Goal: Task Accomplishment & Management: Complete application form

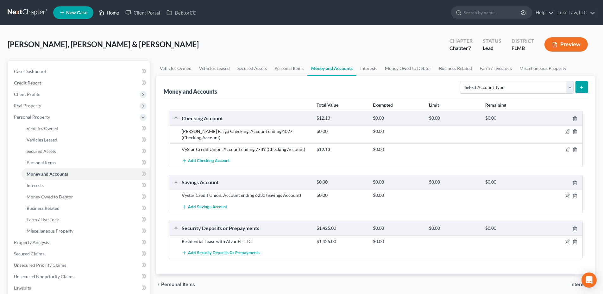
click at [115, 13] on link "Home" at bounding box center [108, 12] width 27 height 11
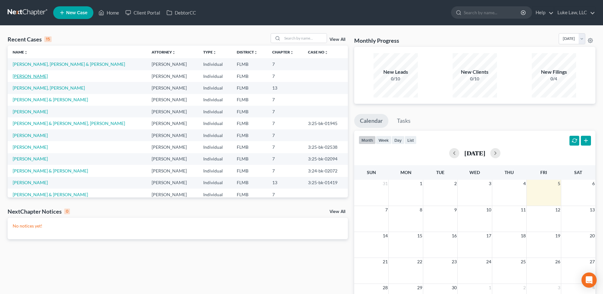
click at [31, 77] on link "[PERSON_NAME]" at bounding box center [30, 75] width 35 height 5
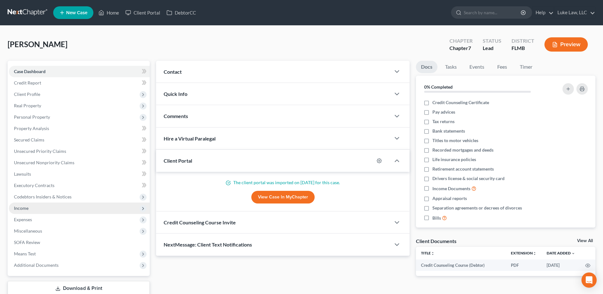
click at [23, 210] on span "Income" at bounding box center [21, 207] width 15 height 5
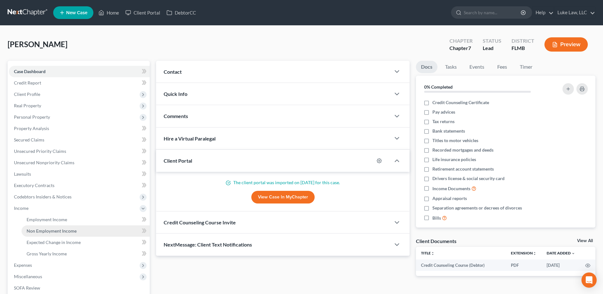
click at [65, 232] on span "Non Employment Income" at bounding box center [52, 230] width 50 height 5
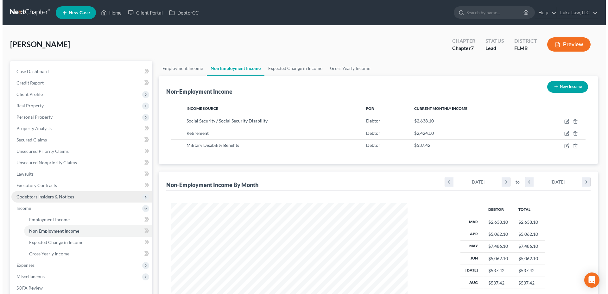
scroll to position [118, 249]
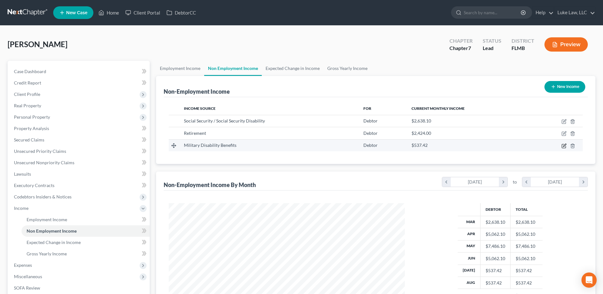
click at [564, 145] on icon "button" at bounding box center [564, 145] width 5 height 5
select select "12"
select select "0"
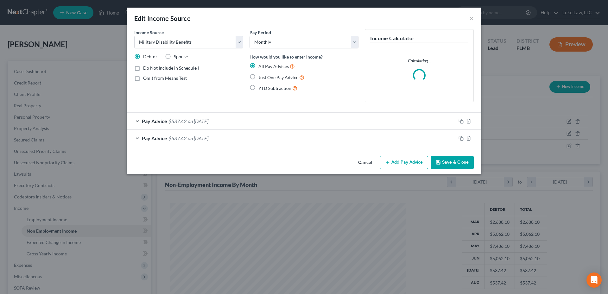
scroll to position [119, 251]
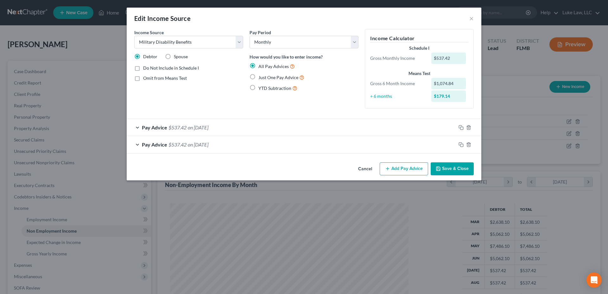
click at [405, 169] on button "Add Pay Advice" at bounding box center [404, 168] width 48 height 13
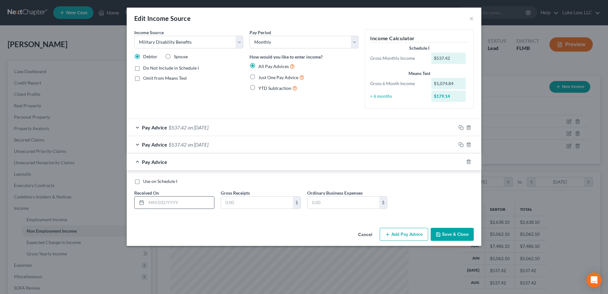
click at [177, 206] on input "text" at bounding box center [180, 203] width 68 height 12
type input "03/01/2025"
type input "175.51"
click at [408, 237] on button "Add Pay Advice" at bounding box center [404, 234] width 48 height 13
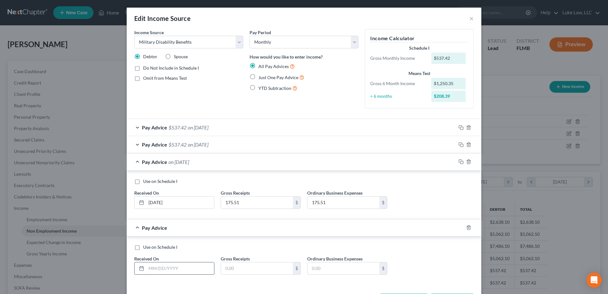
click at [162, 268] on input "text" at bounding box center [180, 268] width 68 height 12
type input "05/01/2025"
click at [236, 267] on input "text" at bounding box center [257, 268] width 72 height 12
type input "175.51"
click at [304, 267] on div "Ordinary Business Expenses $" at bounding box center [347, 264] width 86 height 19
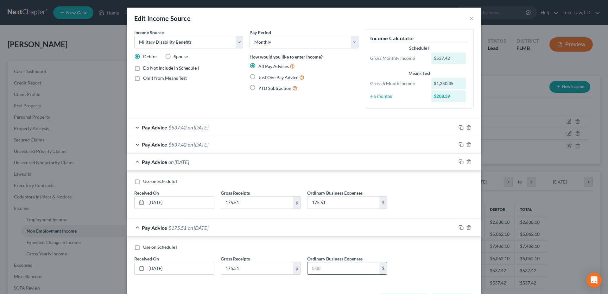
click at [309, 268] on input "text" at bounding box center [343, 268] width 72 height 12
type input "0.00"
click at [245, 202] on input "175.51" at bounding box center [257, 203] width 72 height 12
type input "537.42"
click at [331, 203] on input "175.51" at bounding box center [343, 203] width 72 height 12
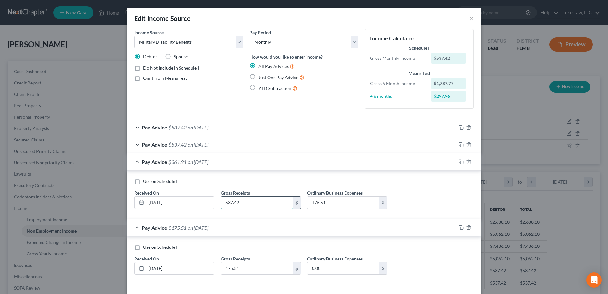
click at [239, 202] on input "537.42" at bounding box center [257, 203] width 72 height 12
click at [329, 202] on input "175.51" at bounding box center [343, 203] width 72 height 12
paste input "537.42"
type input "537.42"
click at [243, 268] on input "175.51" at bounding box center [257, 268] width 72 height 12
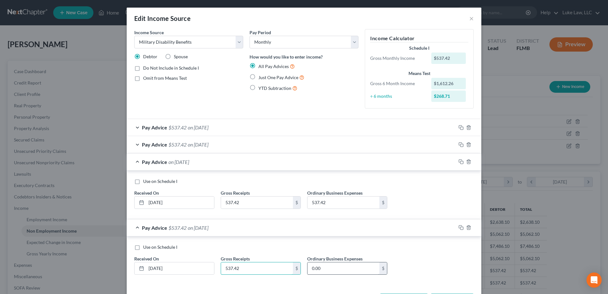
type input "537.42"
click at [332, 269] on input "0.00" at bounding box center [343, 268] width 72 height 12
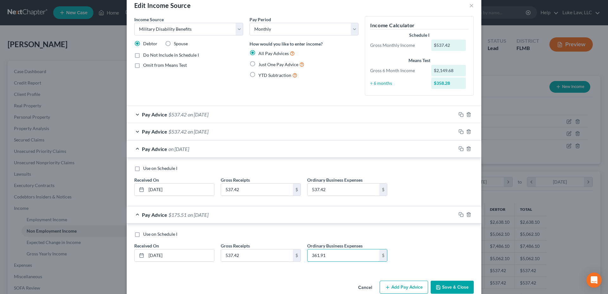
scroll to position [25, 0]
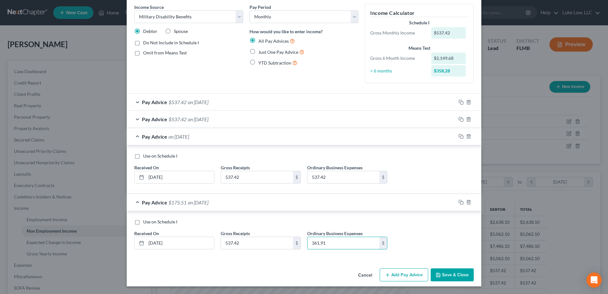
type input "361.91"
click at [396, 275] on button "Add Pay Advice" at bounding box center [404, 274] width 48 height 13
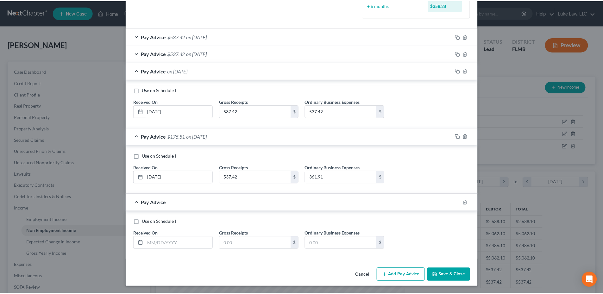
scroll to position [91, 0]
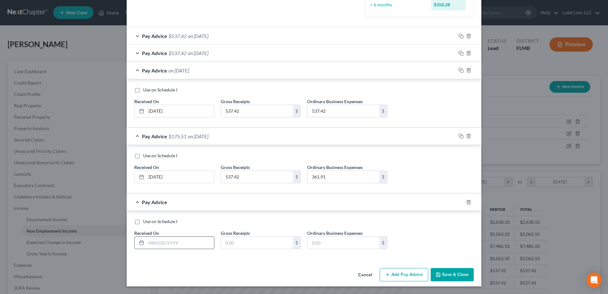
click at [167, 242] on input "text" at bounding box center [180, 243] width 68 height 12
type input "06/01/2025"
click at [224, 242] on input "text" at bounding box center [257, 243] width 72 height 12
type input "537.42"
click at [308, 239] on input "text" at bounding box center [343, 243] width 72 height 12
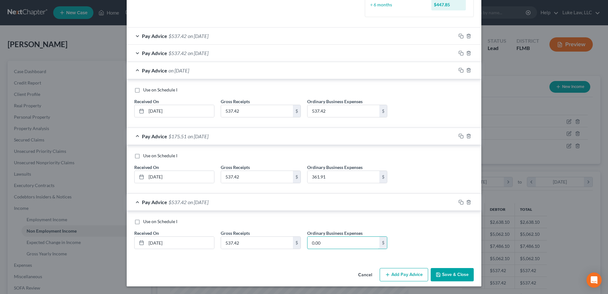
type input "0.00"
click at [451, 275] on button "Save & Close" at bounding box center [451, 274] width 43 height 13
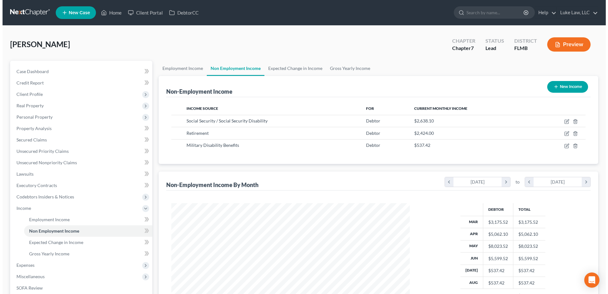
scroll to position [316399, 316268]
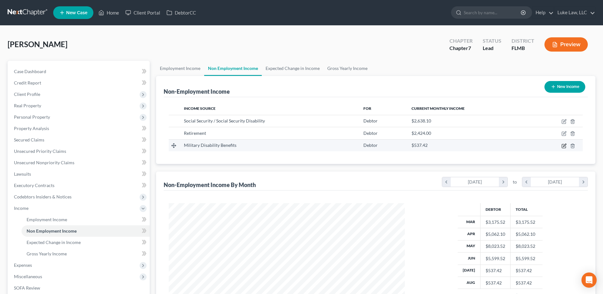
click at [562, 147] on icon "button" at bounding box center [564, 146] width 4 height 4
select select "12"
select select "0"
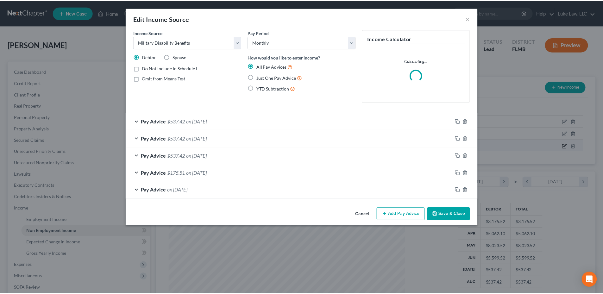
scroll to position [119, 251]
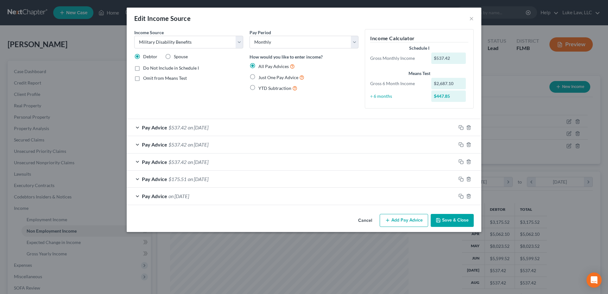
click at [443, 222] on button "Save & Close" at bounding box center [451, 220] width 43 height 13
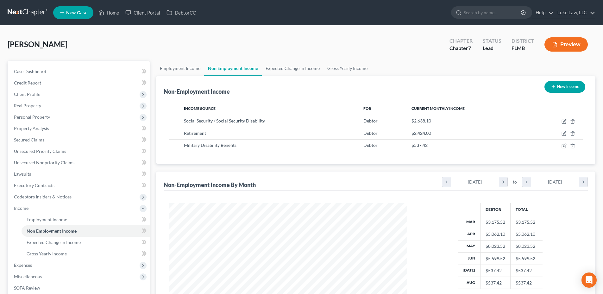
scroll to position [316399, 316268]
click at [44, 117] on span "Personal Property" at bounding box center [32, 116] width 36 height 5
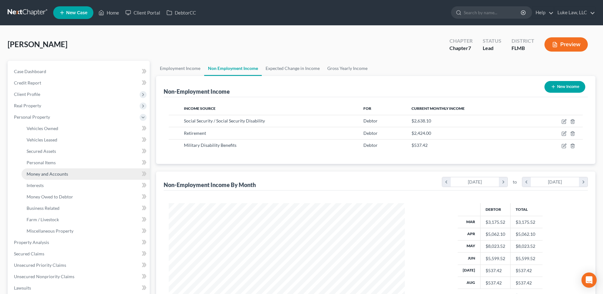
click at [53, 176] on span "Money and Accounts" at bounding box center [47, 173] width 41 height 5
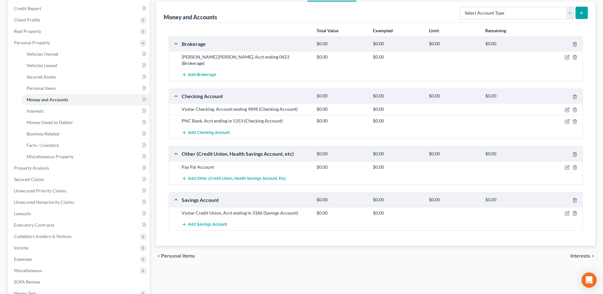
scroll to position [63, 0]
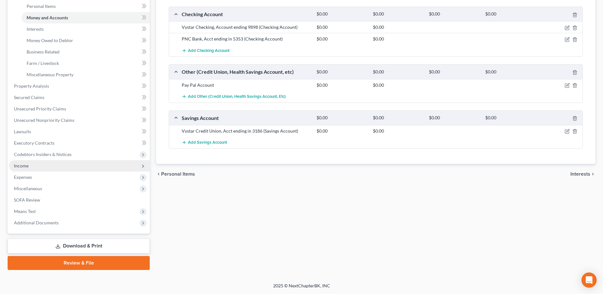
click at [27, 165] on span "Income" at bounding box center [21, 165] width 15 height 5
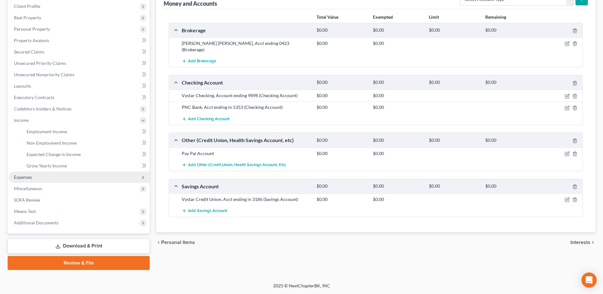
scroll to position [88, 0]
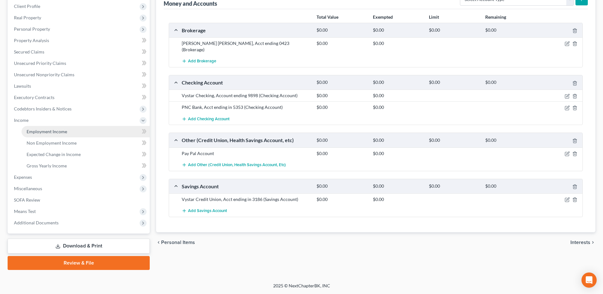
click at [63, 132] on span "Employment Income" at bounding box center [47, 131] width 41 height 5
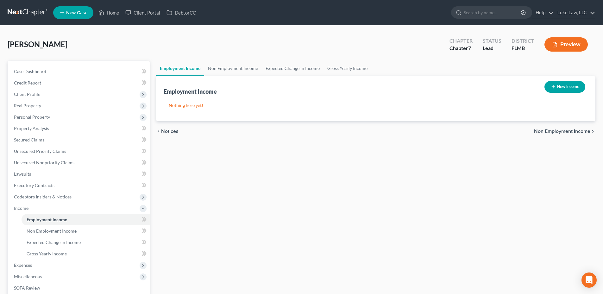
click at [568, 83] on button "New Income" at bounding box center [564, 87] width 41 height 12
select select "0"
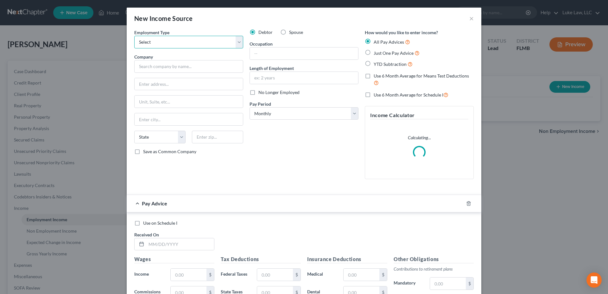
click at [239, 44] on select "Select Full or Part Time Employment Self Employment" at bounding box center [188, 42] width 109 height 13
select select "0"
click at [134, 36] on select "Select Full or Part Time Employment Self Employment" at bounding box center [188, 42] width 109 height 13
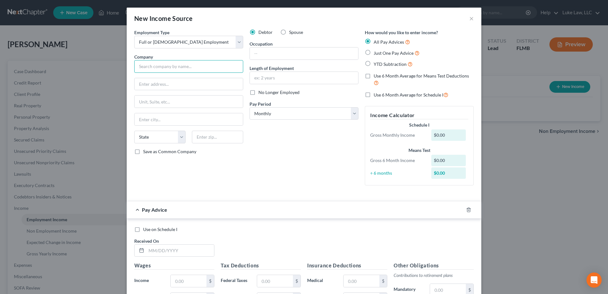
click at [165, 66] on input "text" at bounding box center [188, 66] width 109 height 13
type input "c"
type input "Challenge Enterprises of North Florida, Inc"
click at [165, 85] on input "text" at bounding box center [189, 84] width 108 height 12
type input "3530 Enterprise Way"
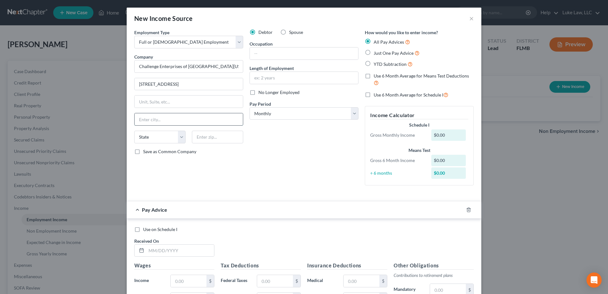
click at [149, 122] on input "text" at bounding box center [189, 119] width 108 height 12
type input "Green Cove Springs"
select select "9"
type input "32043"
type input "Green Cove Springs"
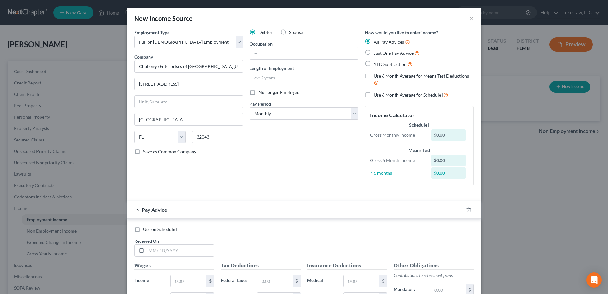
click at [289, 33] on label "Spouse" at bounding box center [296, 32] width 14 height 6
click at [292, 33] on input "Spouse" at bounding box center [294, 31] width 4 height 4
radio input "true"
click at [267, 53] on input "text" at bounding box center [304, 53] width 108 height 12
click at [257, 78] on input "text" at bounding box center [304, 78] width 108 height 12
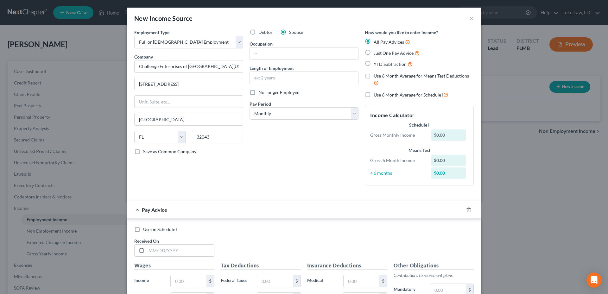
click at [255, 132] on div "Debtor Spouse Occupation Length of Employment No Longer Employed Pay Period * S…" at bounding box center [303, 109] width 115 height 161
click at [353, 112] on select "Select Monthly Twice Monthly Every Other Week Weekly" at bounding box center [303, 113] width 109 height 13
select select "2"
click at [249, 107] on select "Select Monthly Twice Monthly Every Other Week Weekly" at bounding box center [303, 113] width 109 height 13
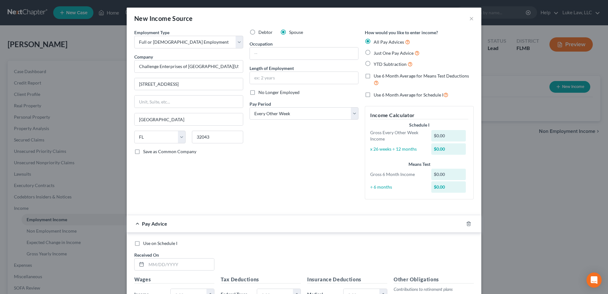
click at [258, 93] on label "No Longer Employed" at bounding box center [278, 92] width 41 height 6
click at [261, 93] on input "No Longer Employed" at bounding box center [263, 91] width 4 height 4
checkbox input "true"
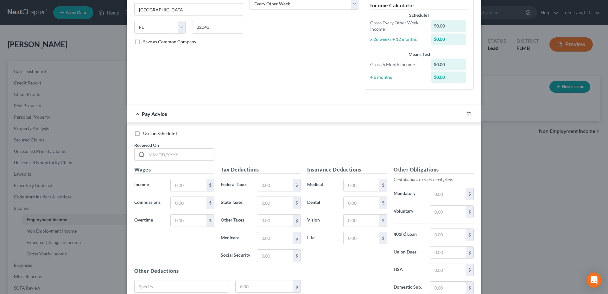
scroll to position [127, 0]
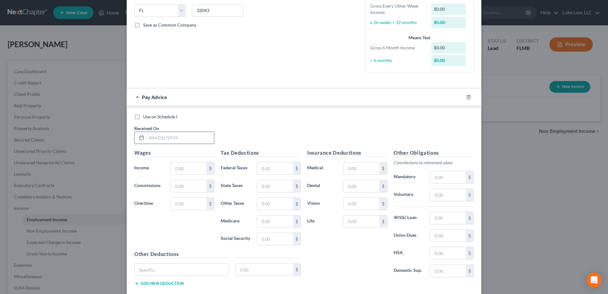
click at [160, 138] on input "text" at bounding box center [180, 138] width 68 height 12
type input "03/14/2025"
type input "1,177.08"
click at [271, 170] on input "text" at bounding box center [275, 168] width 36 height 12
type input "52.32"
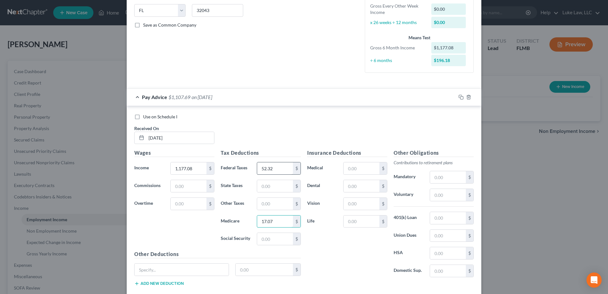
type input "17.07"
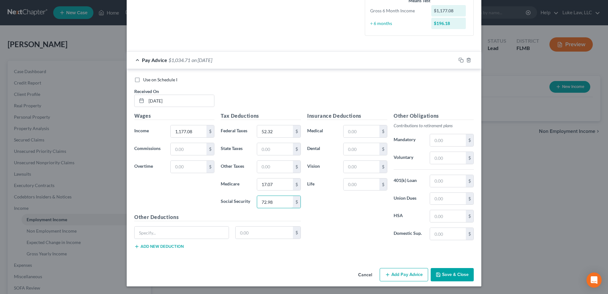
type input "72.98"
drag, startPoint x: 403, startPoint y: 275, endPoint x: 388, endPoint y: 243, distance: 35.3
click at [403, 276] on button "Add Pay Advice" at bounding box center [404, 274] width 48 height 13
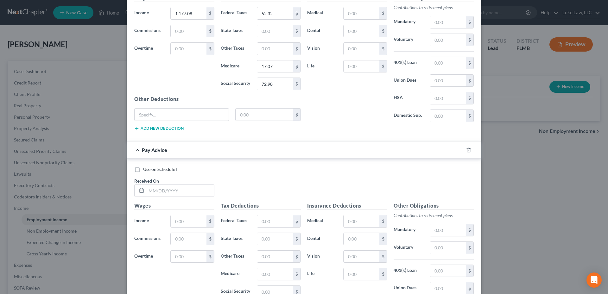
scroll to position [354, 0]
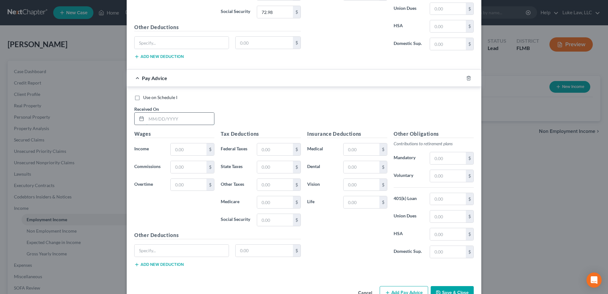
click at [163, 116] on input "text" at bounding box center [180, 119] width 68 height 12
type input "03/28/2025"
type input "1,586.66"
type input "93.08"
type input "22.98"
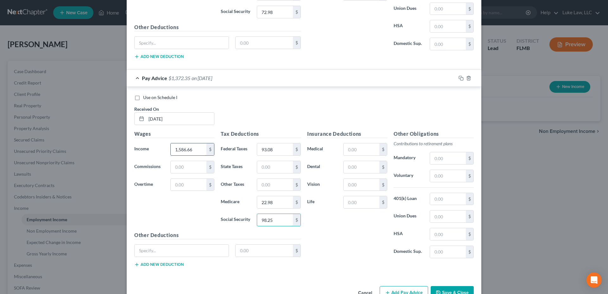
type input "98.25"
click at [184, 149] on input "1,586.66" at bounding box center [189, 149] width 36 height 12
click at [183, 150] on input "1,586.66" at bounding box center [189, 149] width 36 height 12
type input "1"
type input "1,584.66"
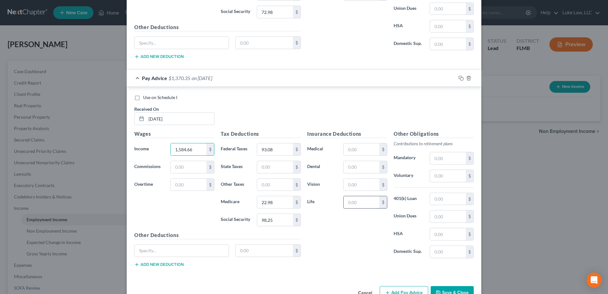
click at [349, 203] on input "text" at bounding box center [361, 202] width 36 height 12
click at [326, 234] on div "Insurance Deductions Medical $ Dental $ Vision $ Life $" at bounding box center [347, 196] width 86 height 133
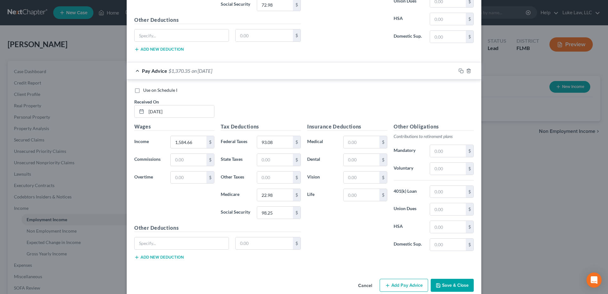
scroll to position [371, 0]
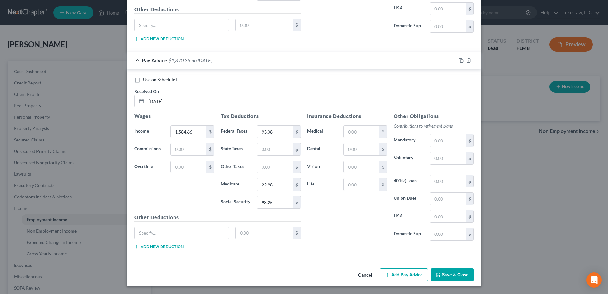
click at [399, 274] on button "Add Pay Advice" at bounding box center [404, 274] width 48 height 13
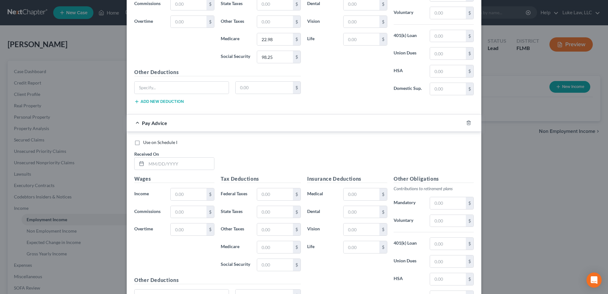
scroll to position [530, 0]
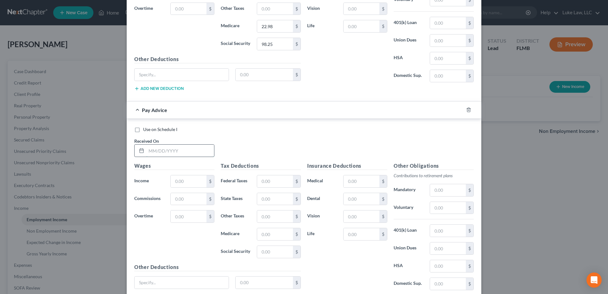
click at [170, 151] on input "text" at bounding box center [180, 151] width 68 height 12
type input "04/11/2025"
click at [188, 182] on input "text" at bounding box center [189, 181] width 36 height 12
type input "1,894.99"
click at [269, 182] on input "text" at bounding box center [275, 181] width 36 height 12
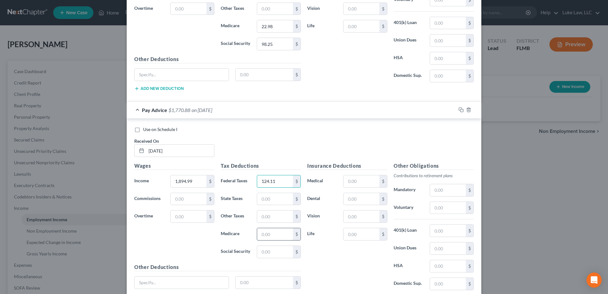
type input "124.11"
click at [267, 235] on input "text" at bounding box center [275, 234] width 36 height 12
type input "24.47"
click at [262, 253] on input "text" at bounding box center [275, 252] width 36 height 12
type input "117.49"
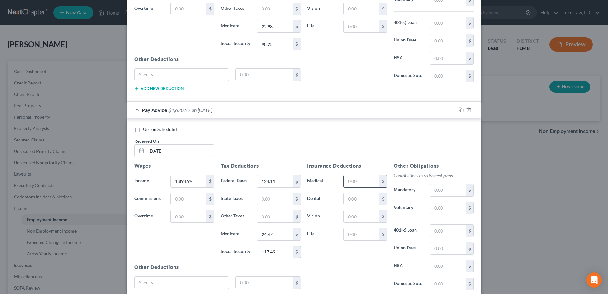
click at [350, 181] on input "text" at bounding box center [361, 181] width 36 height 12
click at [283, 181] on input "124.11" at bounding box center [275, 181] width 36 height 12
click at [276, 236] on input "24.47" at bounding box center [275, 234] width 36 height 12
click at [264, 234] on input "24.47" at bounding box center [275, 234] width 36 height 12
type input "27.47"
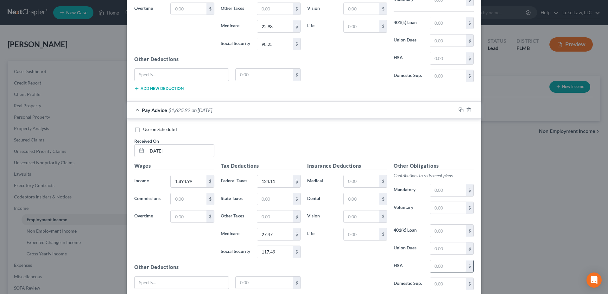
click at [435, 265] on input "text" at bounding box center [448, 266] width 36 height 12
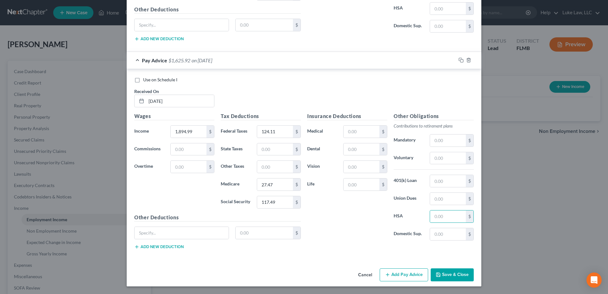
click at [406, 271] on button "Add Pay Advice" at bounding box center [404, 274] width 48 height 13
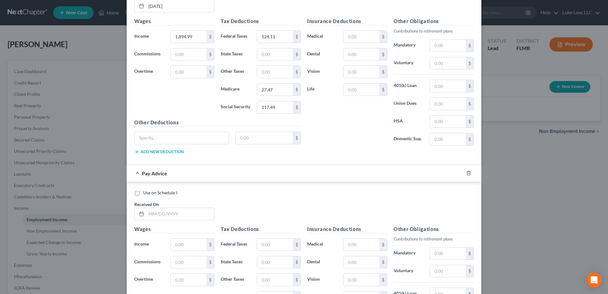
scroll to position [706, 0]
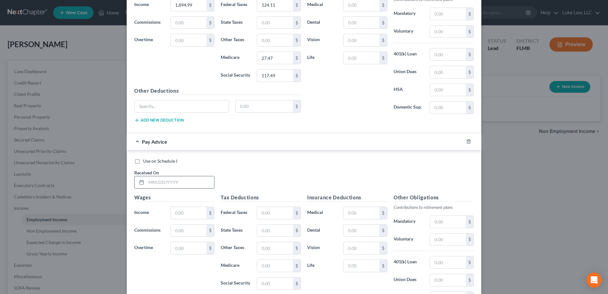
click at [165, 179] on input "text" at bounding box center [180, 182] width 68 height 12
type input "04/25/2025"
type input "1,862.86"
click at [265, 212] on input "text" at bounding box center [275, 213] width 36 height 12
type input "120.90"
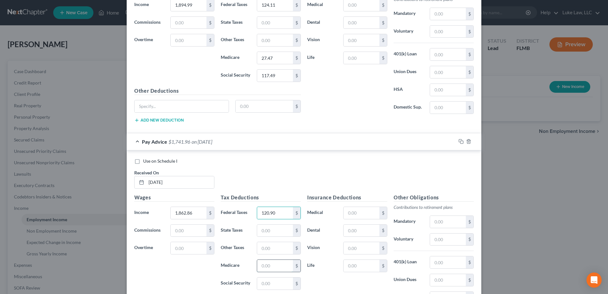
click at [263, 267] on input "text" at bounding box center [275, 266] width 36 height 12
type input "27.02"
click at [263, 283] on input "text" at bounding box center [275, 284] width 36 height 12
type input "115.50"
click at [446, 217] on input "text" at bounding box center [448, 222] width 36 height 12
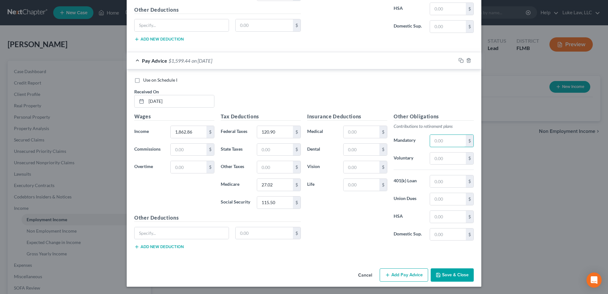
scroll to position [787, 0]
click at [394, 274] on button "Add Pay Advice" at bounding box center [404, 274] width 48 height 13
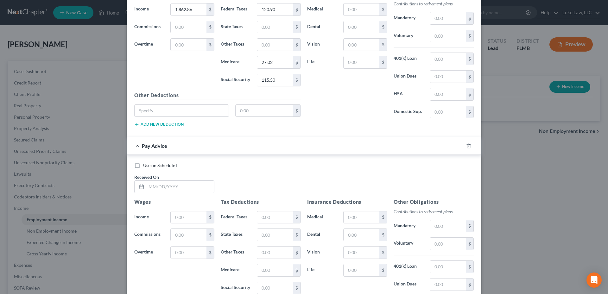
scroll to position [914, 0]
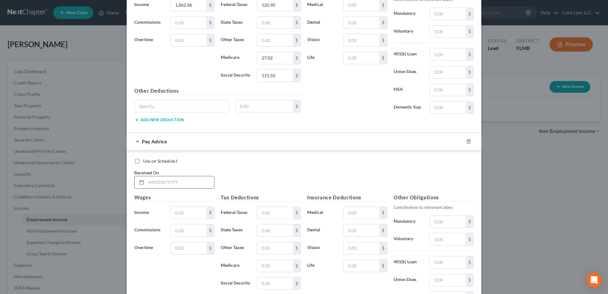
click at [158, 181] on input "text" at bounding box center [180, 182] width 68 height 12
type input "05/09/2025"
type input "1,625.71"
click at [265, 214] on input "text" at bounding box center [275, 213] width 36 height 12
type input "97.19"
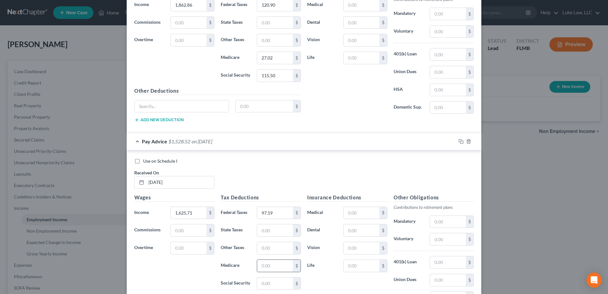
click at [267, 265] on input "text" at bounding box center [275, 266] width 36 height 12
type input "23.57"
click at [267, 285] on input "text" at bounding box center [275, 284] width 36 height 12
type input "100.79"
click at [348, 207] on input "text" at bounding box center [361, 213] width 36 height 12
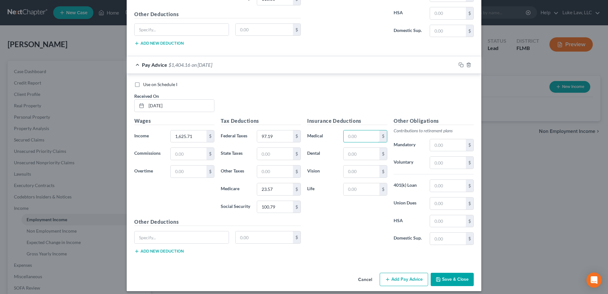
scroll to position [995, 0]
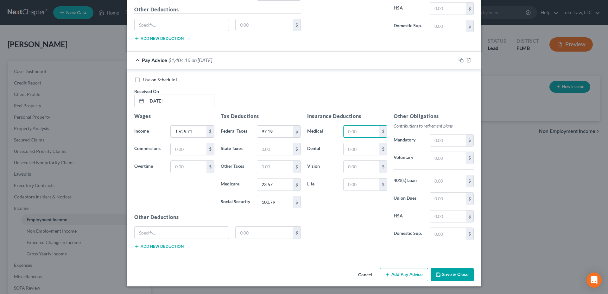
click at [397, 273] on button "Add Pay Advice" at bounding box center [404, 274] width 48 height 13
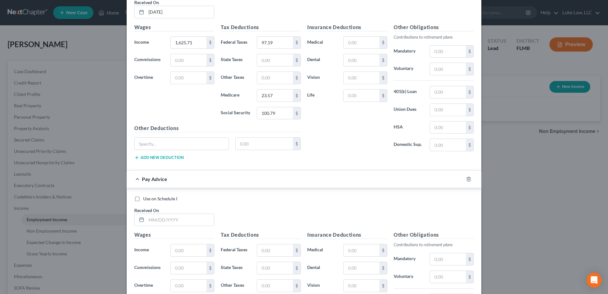
scroll to position [1153, 0]
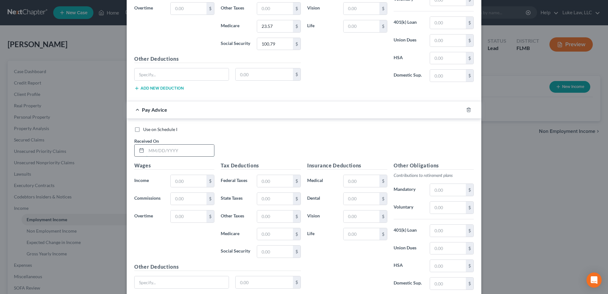
click at [169, 149] on input "text" at bounding box center [180, 151] width 68 height 12
type input "05/23/2023"
click at [171, 177] on input "text" at bounding box center [189, 181] width 36 height 12
type input "1,730.26"
click at [258, 179] on input "text" at bounding box center [275, 181] width 36 height 12
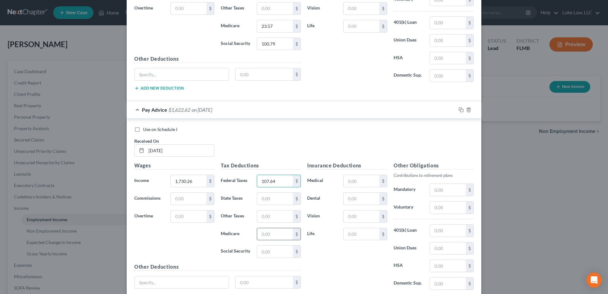
type input "107.64"
click at [264, 233] on input "text" at bounding box center [275, 234] width 36 height 12
type input "25.09"
click at [264, 255] on input "text" at bounding box center [275, 252] width 36 height 12
type input "107.28"
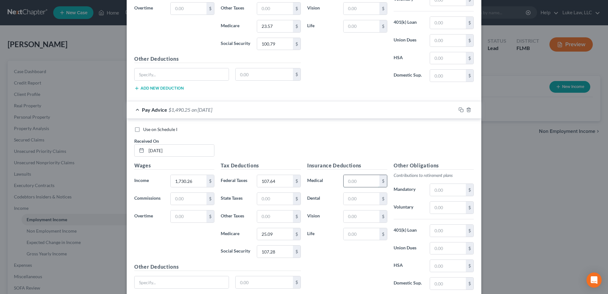
click at [359, 180] on input "text" at bounding box center [361, 181] width 36 height 12
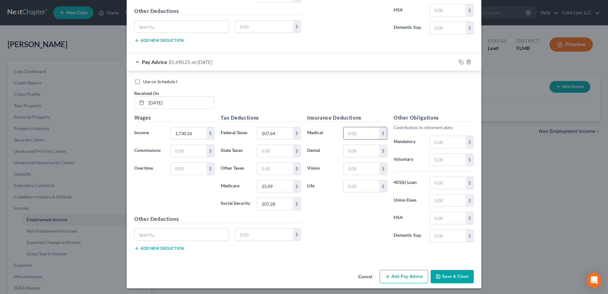
scroll to position [1203, 0]
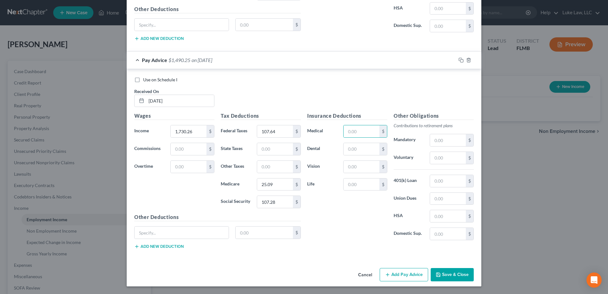
click at [389, 277] on button "Add Pay Advice" at bounding box center [404, 274] width 48 height 13
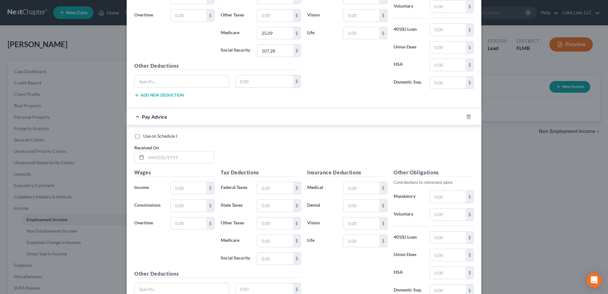
scroll to position [1361, 0]
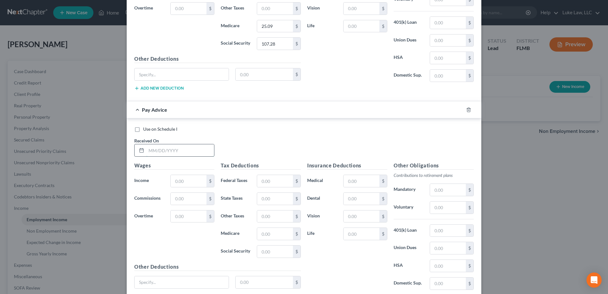
click at [163, 151] on input "text" at bounding box center [180, 150] width 68 height 12
type input "06/06/2025"
click at [184, 180] on input "text" at bounding box center [189, 181] width 36 height 12
type input "2,534.28"
click at [268, 181] on input "text" at bounding box center [275, 181] width 36 height 12
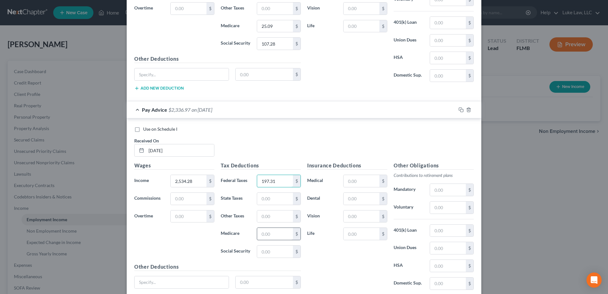
type input "197.31"
click at [263, 232] on input "text" at bounding box center [275, 234] width 36 height 12
type input "36.74"
click at [269, 250] on input "text" at bounding box center [275, 252] width 36 height 12
type input "157.12"
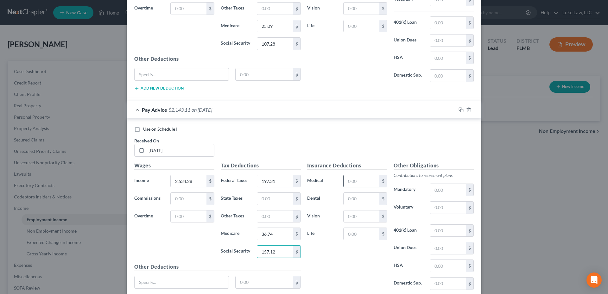
click at [351, 182] on input "text" at bounding box center [361, 181] width 36 height 12
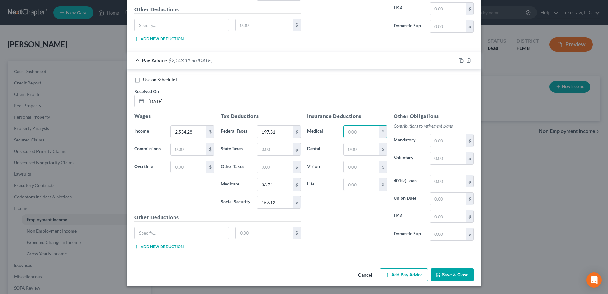
drag, startPoint x: 403, startPoint y: 273, endPoint x: 340, endPoint y: 170, distance: 120.9
click at [403, 273] on button "Add Pay Advice" at bounding box center [404, 274] width 48 height 13
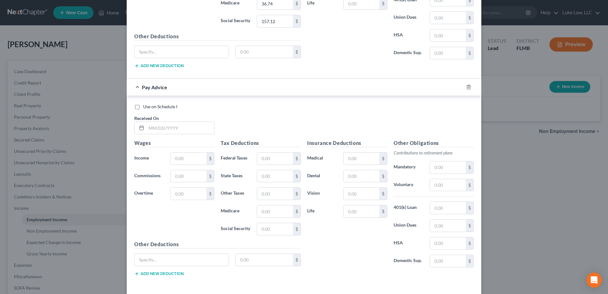
scroll to position [1601, 0]
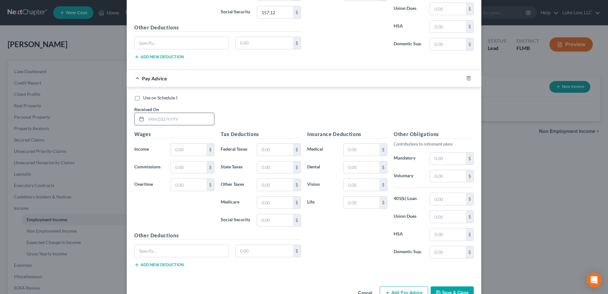
click at [155, 121] on input "text" at bounding box center [180, 119] width 68 height 12
type input "06/20/2025"
type input "1,686.66"
type input "103.28"
type input "24.46"
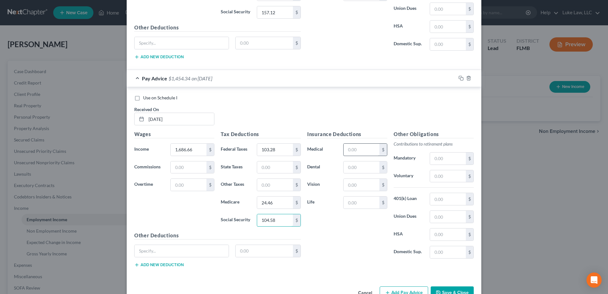
type input "104.58"
click at [350, 148] on input "text" at bounding box center [361, 150] width 36 height 12
click at [448, 290] on button "Save & Close" at bounding box center [451, 292] width 43 height 13
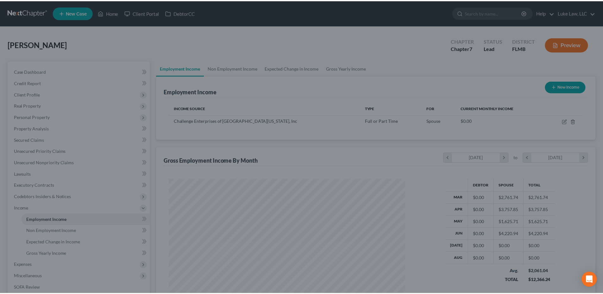
scroll to position [118, 249]
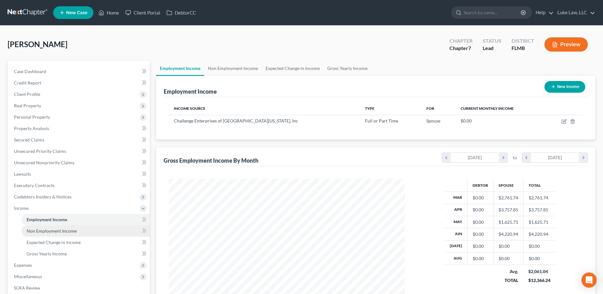
click at [59, 233] on span "Non Employment Income" at bounding box center [52, 230] width 50 height 5
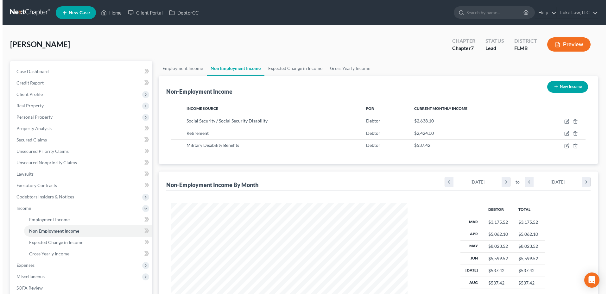
scroll to position [118, 249]
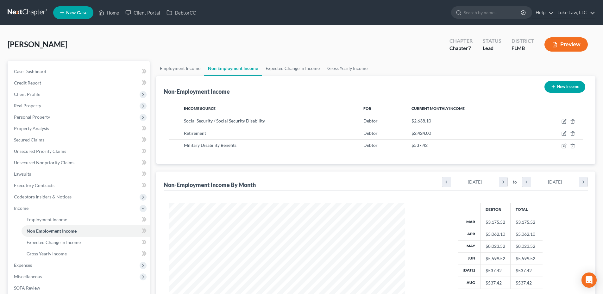
click at [566, 86] on button "New Income" at bounding box center [564, 87] width 41 height 12
select select "0"
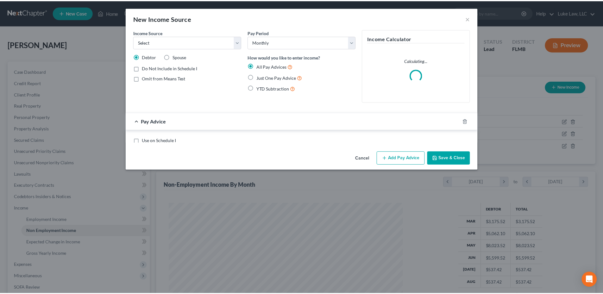
scroll to position [119, 251]
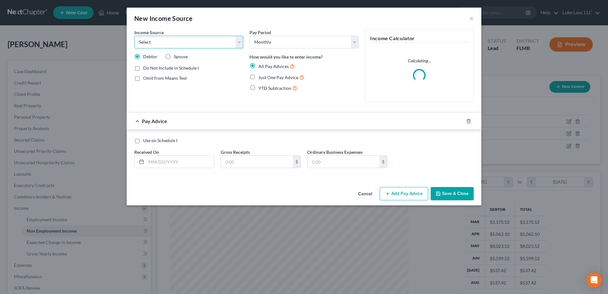
click at [239, 42] on select "Select Unemployment Disability (from employer) Pension Retirement Social Securi…" at bounding box center [188, 42] width 109 height 13
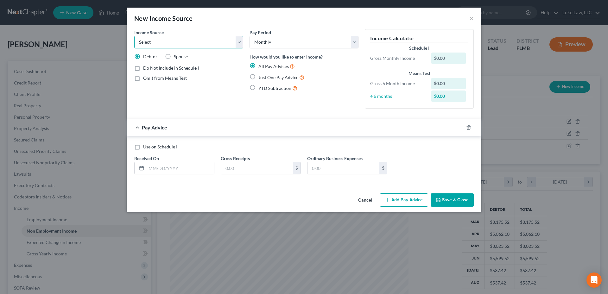
select select "4"
click at [134, 36] on select "Select Unemployment Disability (from employer) Pension Retirement Social Securi…" at bounding box center [188, 42] width 109 height 13
click at [174, 56] on label "Spouse" at bounding box center [181, 56] width 14 height 6
click at [176, 56] on input "Spouse" at bounding box center [178, 55] width 4 height 4
radio input "true"
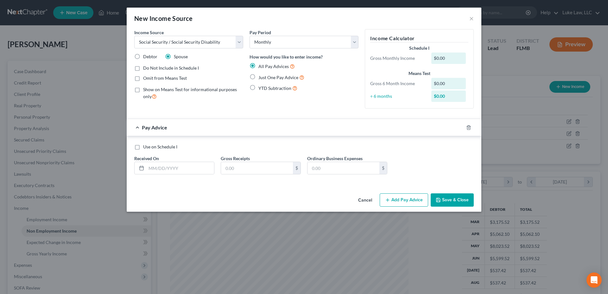
click at [450, 199] on button "Save & Close" at bounding box center [451, 199] width 43 height 13
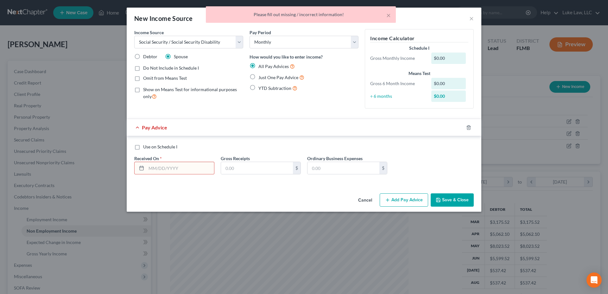
click at [176, 170] on input "text" at bounding box center [180, 168] width 68 height 12
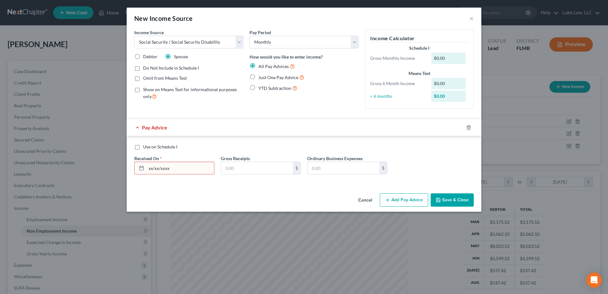
click at [447, 200] on button "Save & Close" at bounding box center [451, 199] width 43 height 13
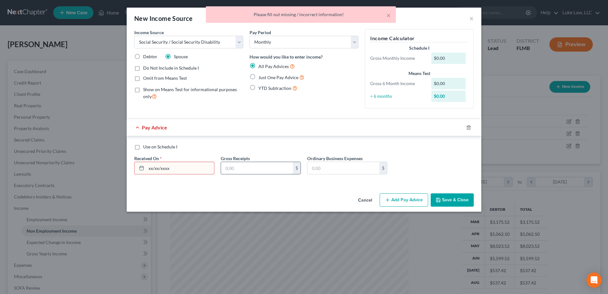
click at [246, 170] on input "text" at bounding box center [257, 168] width 72 height 12
click at [176, 169] on input "xx/xx/xxxx" at bounding box center [180, 168] width 68 height 12
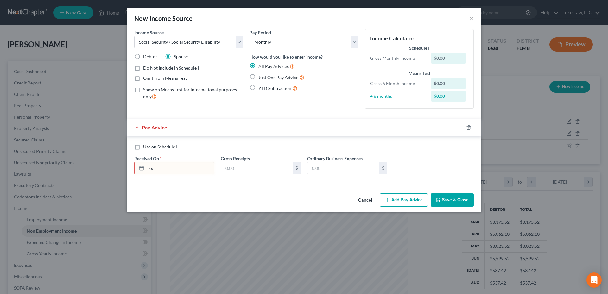
type input "x"
type input "03/01/2025"
click at [442, 204] on button "Save & Close" at bounding box center [451, 199] width 43 height 13
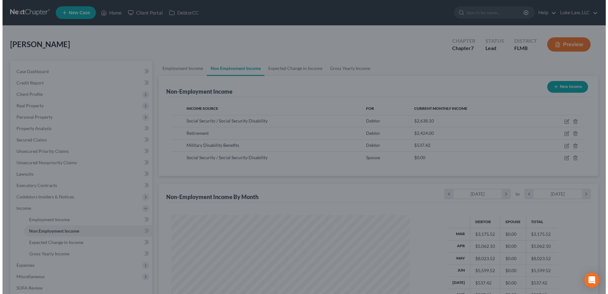
scroll to position [316399, 316268]
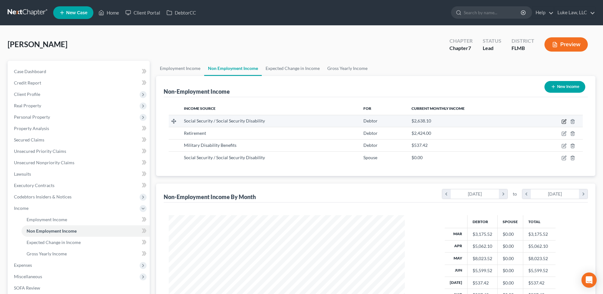
click at [562, 122] on icon "button" at bounding box center [564, 122] width 4 height 4
select select "4"
select select "0"
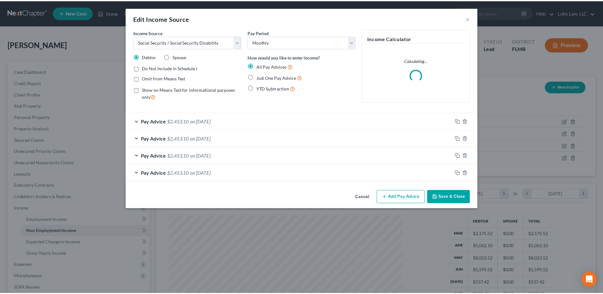
scroll to position [119, 251]
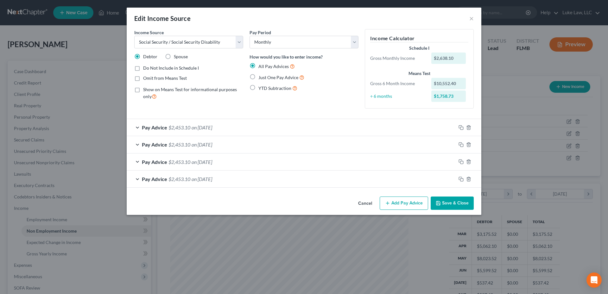
click at [457, 206] on button "Save & Close" at bounding box center [451, 203] width 43 height 13
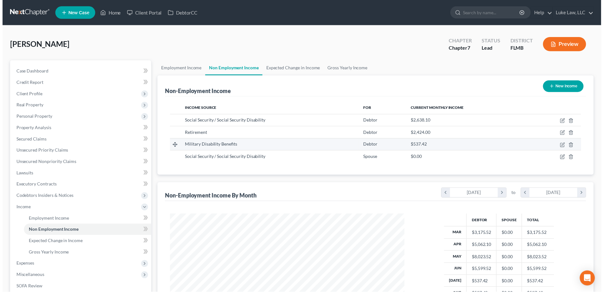
scroll to position [316399, 316268]
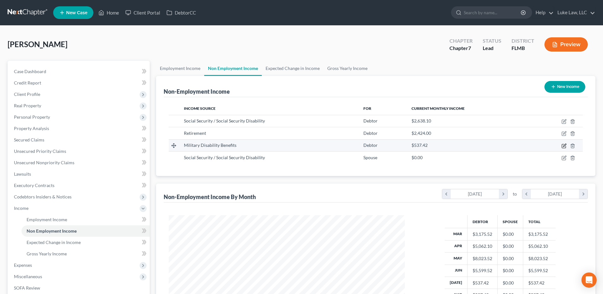
click at [565, 146] on icon "button" at bounding box center [564, 145] width 5 height 5
select select "12"
select select "0"
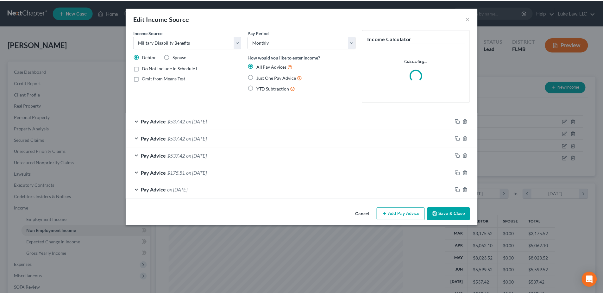
scroll to position [119, 251]
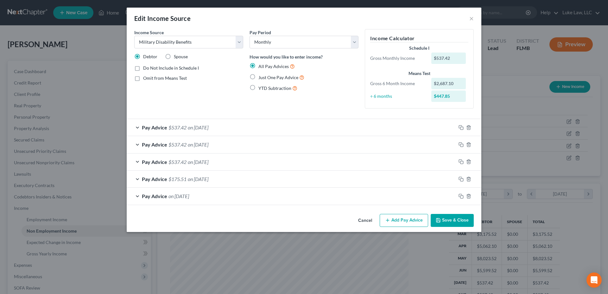
click at [138, 162] on div "Pay Advice $537.42 on 06/01/2025" at bounding box center [291, 162] width 329 height 17
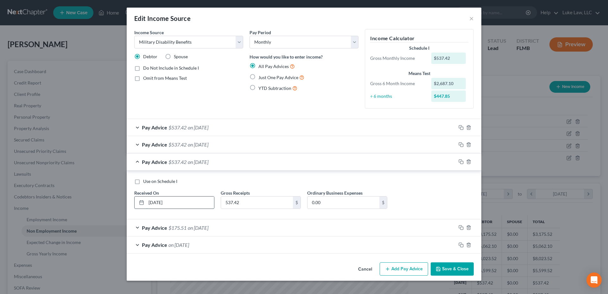
click at [160, 202] on input "06/01/2025" at bounding box center [180, 203] width 68 height 12
type input "06/02/2025"
click at [327, 203] on input "0.00" at bounding box center [343, 203] width 72 height 12
type input "361.91"
click at [438, 267] on icon "button" at bounding box center [438, 269] width 5 height 5
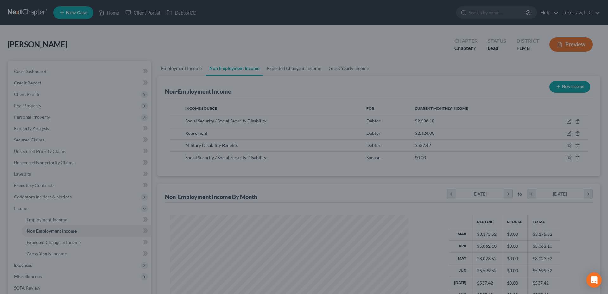
scroll to position [316399, 316268]
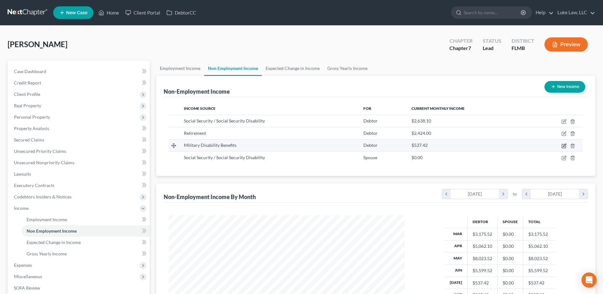
click at [563, 146] on icon "button" at bounding box center [564, 145] width 5 height 5
select select "12"
select select "0"
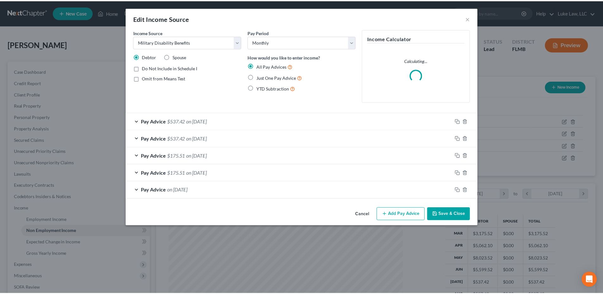
scroll to position [119, 251]
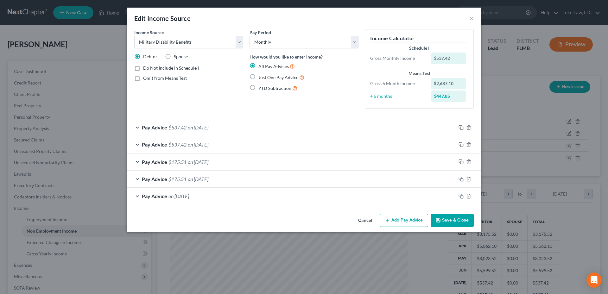
click at [138, 127] on div "Pay Advice $537.42 on 08/01/2025" at bounding box center [291, 127] width 329 height 17
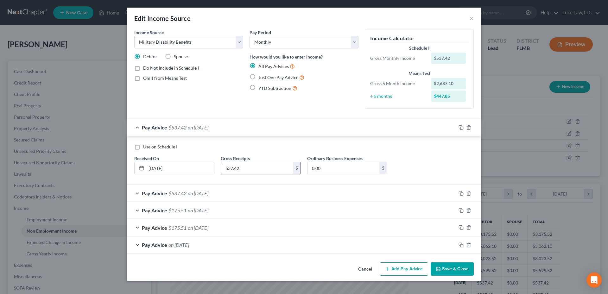
click at [243, 168] on input "537.42" at bounding box center [257, 168] width 72 height 12
type input "601.42"
click at [447, 270] on button "Save & Close" at bounding box center [451, 268] width 43 height 13
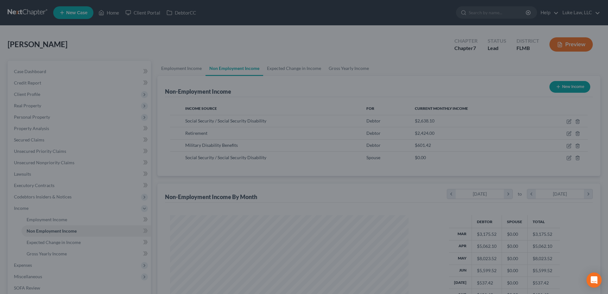
scroll to position [316399, 316268]
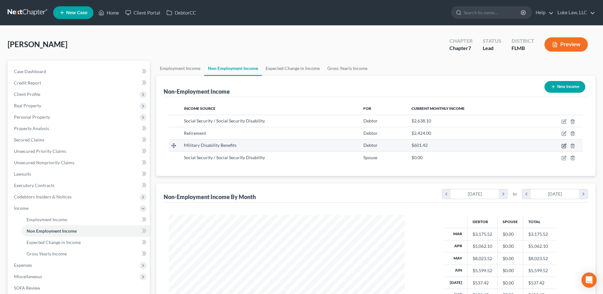
click at [564, 146] on icon "button" at bounding box center [564, 145] width 5 height 5
select select "12"
select select "0"
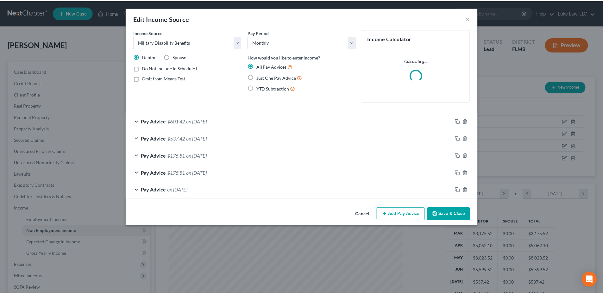
scroll to position [119, 251]
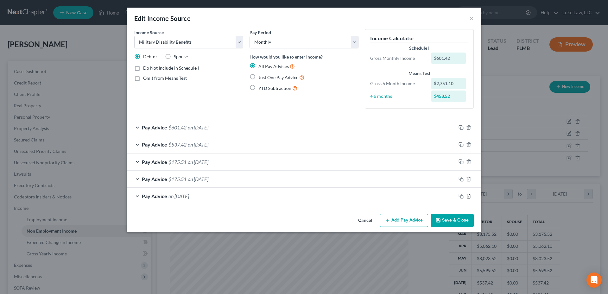
click at [467, 196] on icon "button" at bounding box center [468, 196] width 5 height 5
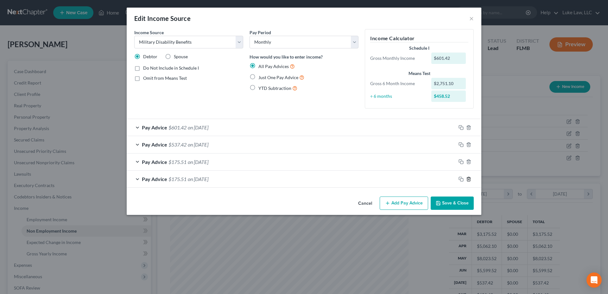
click at [467, 178] on icon "button" at bounding box center [468, 179] width 5 height 5
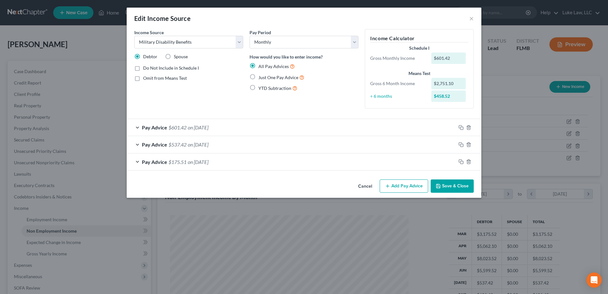
click at [454, 186] on button "Save & Close" at bounding box center [451, 185] width 43 height 13
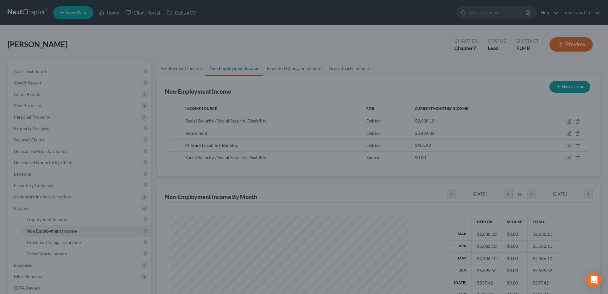
scroll to position [316399, 316268]
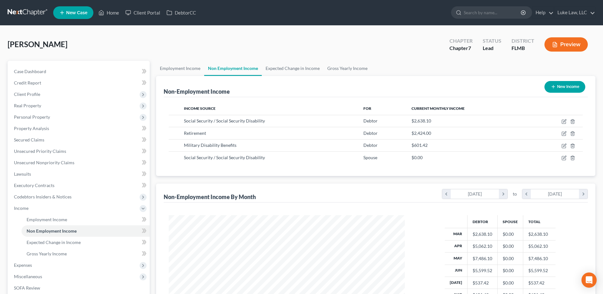
click at [408, 17] on ul "New Case Home Client Portal DebtorCC - No Result - See all results Or Press Ent…" at bounding box center [324, 12] width 542 height 16
click at [36, 139] on span "Secured Claims" at bounding box center [29, 139] width 30 height 5
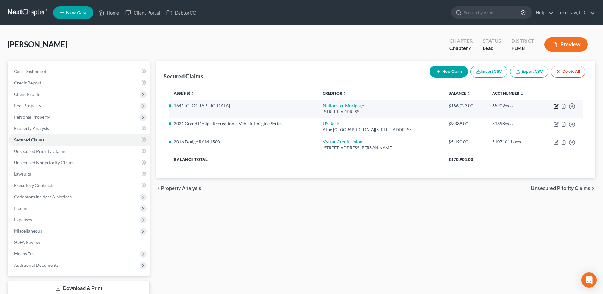
click at [554, 106] on icon "button" at bounding box center [556, 107] width 4 height 4
select select "45"
select select "3"
select select "4"
select select "2"
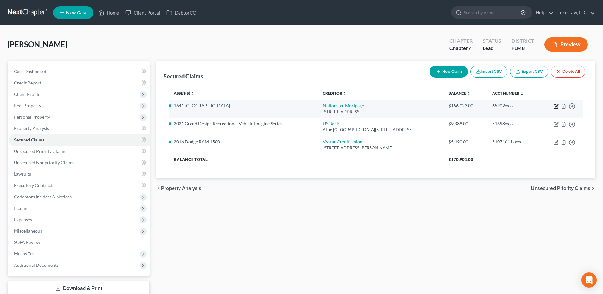
select select "0"
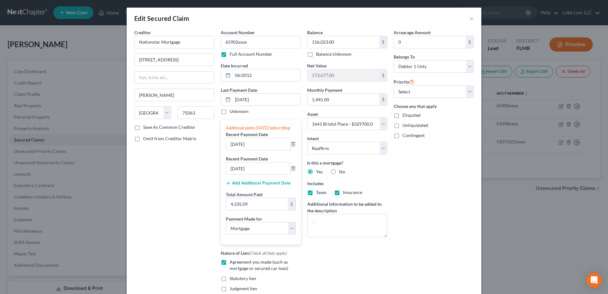
click at [255, 186] on button "Add Additional Payment Date" at bounding box center [258, 183] width 65 height 5
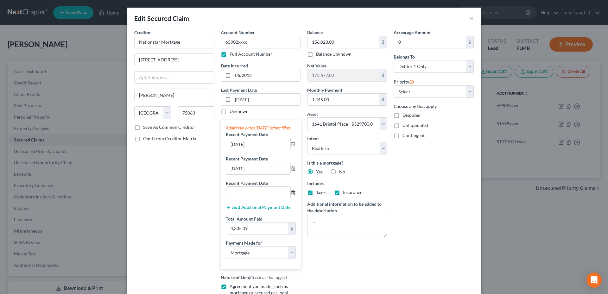
click at [291, 195] on icon "button" at bounding box center [293, 192] width 5 height 5
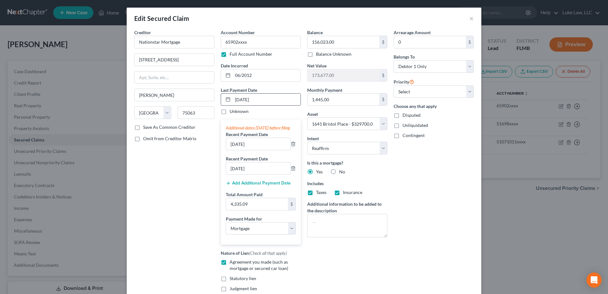
click at [256, 99] on input "07/01/2025" at bounding box center [267, 100] width 68 height 12
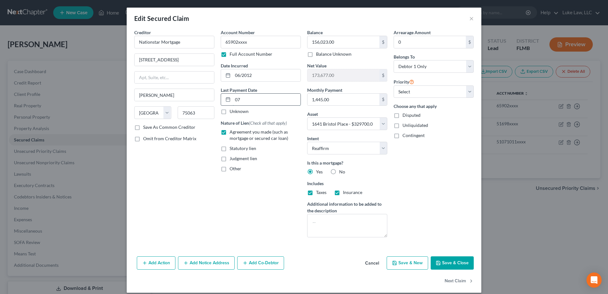
type input "0"
type input "08/04/2025"
select select "3"
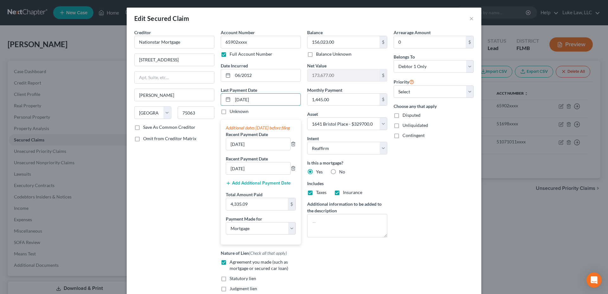
type input "08/04/2025"
click at [385, 245] on div "Balance 156,023.00 $ Balance Unknown Balance Undetermined 156,023.00 $ Balance …" at bounding box center [347, 168] width 86 height 278
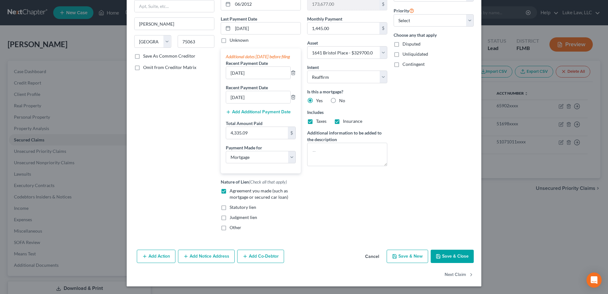
scroll to position [78, 0]
click at [447, 255] on button "Save & Close" at bounding box center [451, 256] width 43 height 13
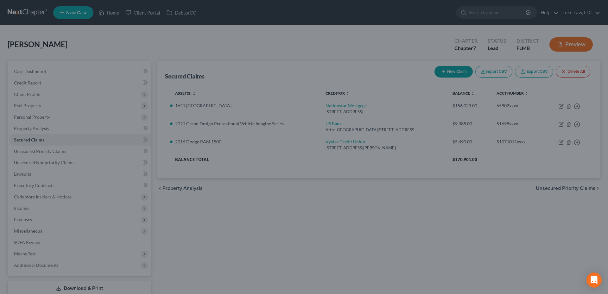
select select "4"
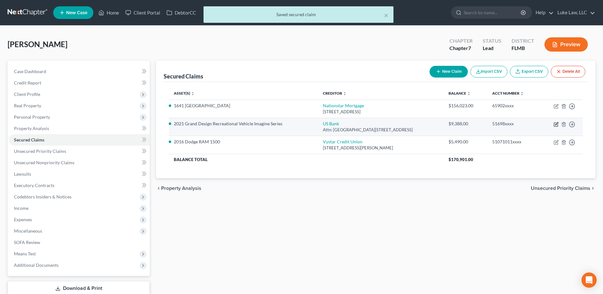
click at [557, 125] on icon "button" at bounding box center [556, 124] width 5 height 5
select select "52"
select select "2"
select select "3"
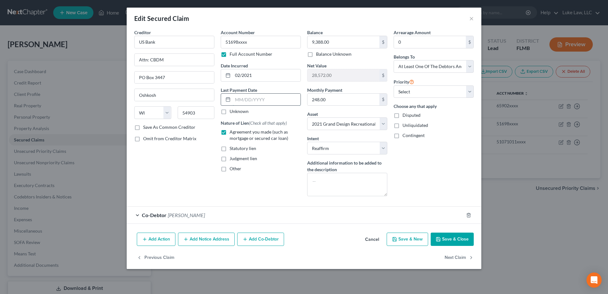
click at [241, 100] on input "text" at bounding box center [267, 100] width 68 height 12
type input "07/21/2024"
select select "4"
type input "0"
type input "08/23/2025"
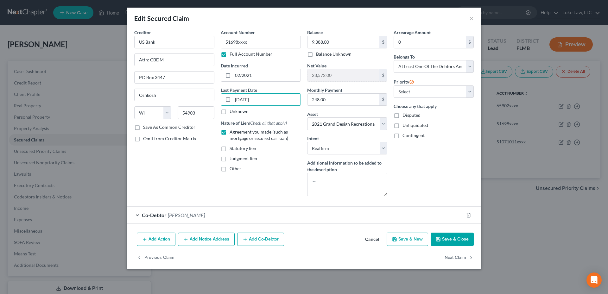
select select "4"
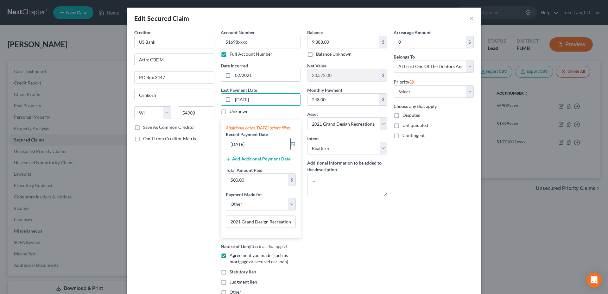
type input "08/23/2025"
click at [254, 150] on input "08/23/2023" at bounding box center [258, 144] width 64 height 12
type input "0"
click at [238, 149] on input "07/021/2024" at bounding box center [258, 144] width 64 height 12
type input "07/21/2024"
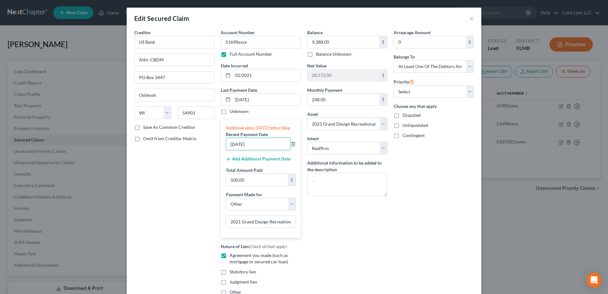
click at [267, 161] on div "Additional dates within 90 days before filing Recent Payment Date 07/21/2024 Ad…" at bounding box center [261, 179] width 80 height 118
click at [266, 162] on button "Add Additional Payment Date" at bounding box center [258, 159] width 65 height 5
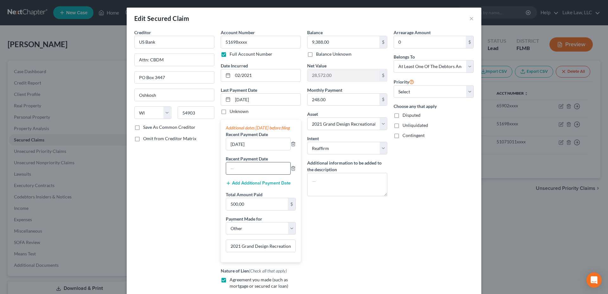
click at [251, 174] on input "text" at bounding box center [258, 168] width 64 height 12
type input "06/24/2025"
click at [253, 210] on input "500.00" at bounding box center [257, 204] width 62 height 12
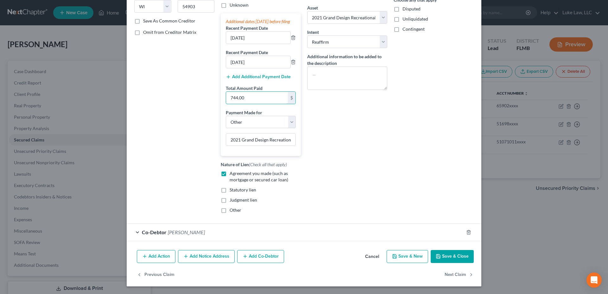
scroll to position [81, 0]
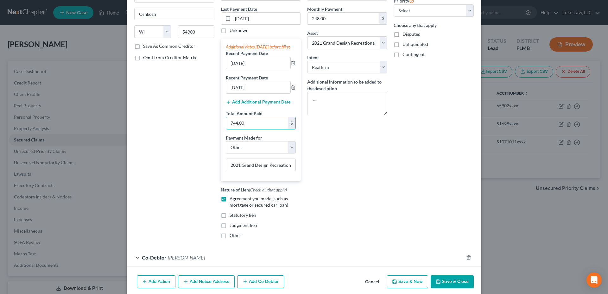
type input "744.00"
click at [451, 288] on button "Save & Close" at bounding box center [451, 281] width 43 height 13
select select
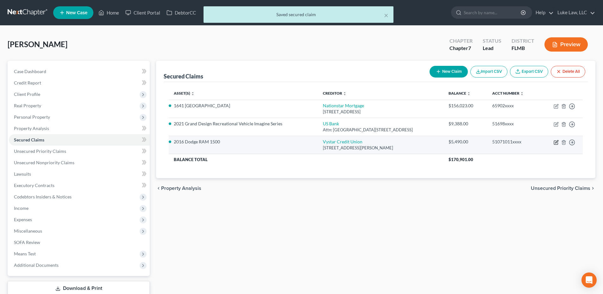
click at [556, 141] on icon "button" at bounding box center [556, 141] width 3 height 3
select select "9"
select select "19"
select select "2"
select select "0"
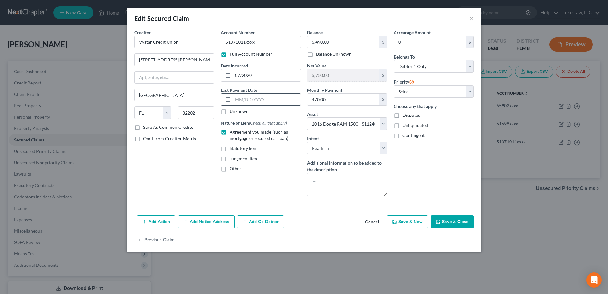
click at [253, 100] on input "text" at bounding box center [267, 100] width 68 height 12
type input "08/05/2025"
select select "0"
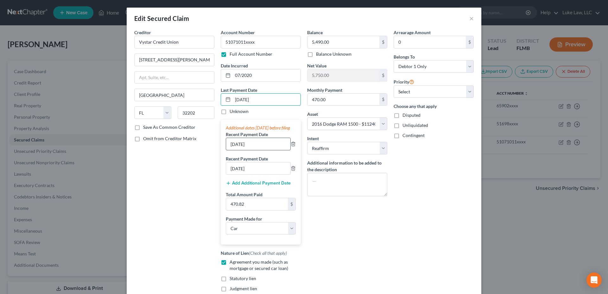
type input "08/05/2025"
drag, startPoint x: 257, startPoint y: 151, endPoint x: 220, endPoint y: 151, distance: 36.7
click at [221, 151] on div "Additional dates within 90 days before filing Recent Payment Date 08/21/2023 Re…" at bounding box center [261, 182] width 80 height 125
drag, startPoint x: 255, startPoint y: 175, endPoint x: 225, endPoint y: 177, distance: 30.1
click at [227, 174] on input "08/03/2023" at bounding box center [258, 168] width 64 height 12
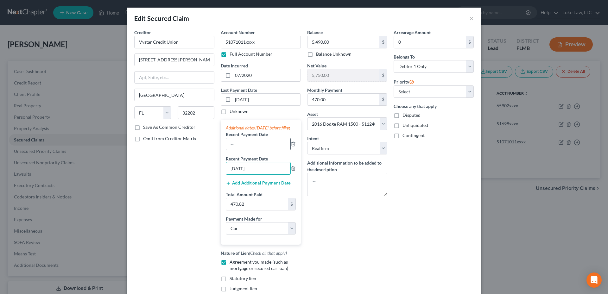
type input "07/01/2025"
click at [238, 150] on input "text" at bounding box center [258, 144] width 64 height 12
type input "07/01/2025"
click at [257, 174] on input "07/01/2025" at bounding box center [258, 168] width 64 height 12
type input "0"
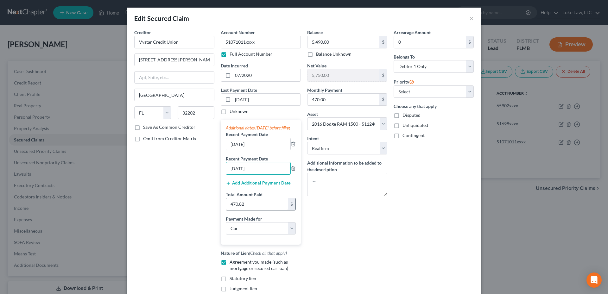
type input "06/06/2025"
click at [256, 210] on input "470.82" at bounding box center [257, 204] width 62 height 12
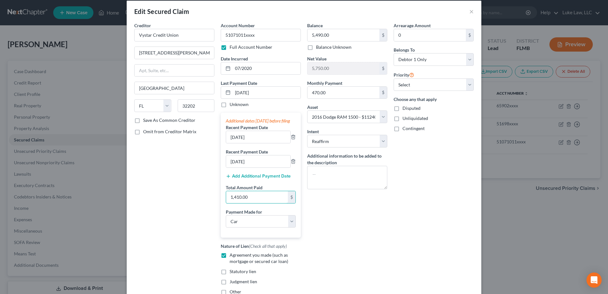
scroll to position [0, 0]
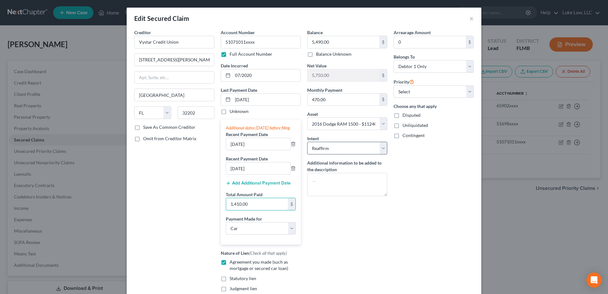
type input "1,410.00"
click at [384, 150] on select "Select Surrender Redeem Reaffirm Avoid Other" at bounding box center [347, 148] width 80 height 13
select select "1"
click at [307, 142] on select "Select Surrender Redeem Reaffirm Avoid Other" at bounding box center [347, 148] width 80 height 13
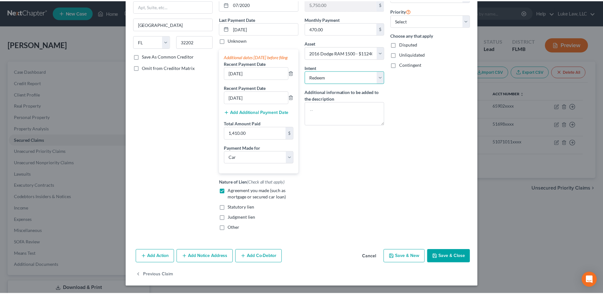
scroll to position [78, 0]
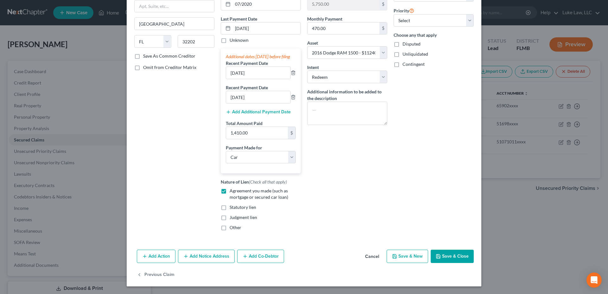
click at [448, 253] on button "Save & Close" at bounding box center [451, 256] width 43 height 13
select select
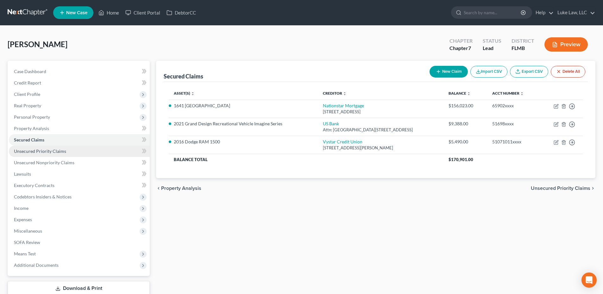
click at [59, 152] on span "Unsecured Priority Claims" at bounding box center [40, 150] width 52 height 5
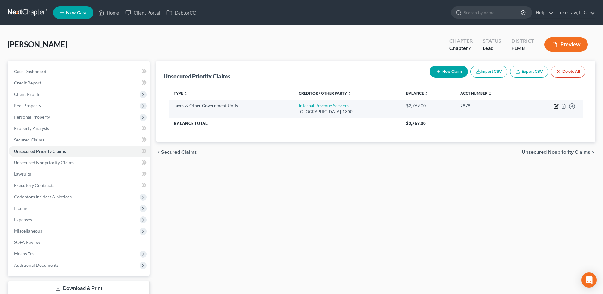
click at [556, 106] on icon "button" at bounding box center [556, 106] width 5 height 5
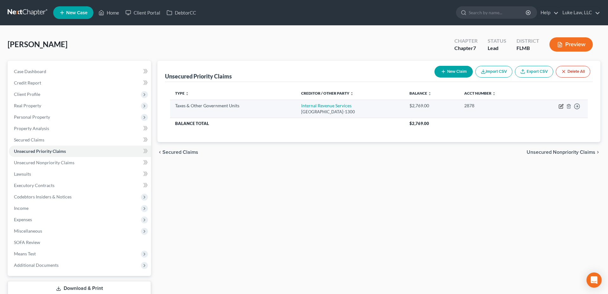
select select "0"
select select "28"
select select "3"
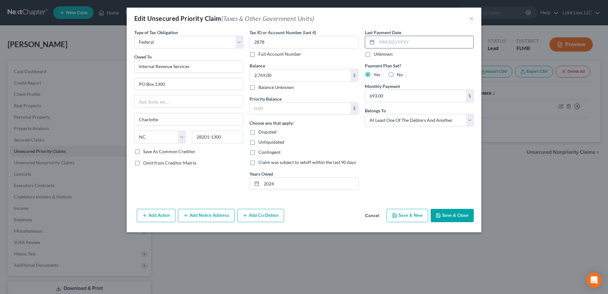
click at [381, 41] on input "text" at bounding box center [425, 42] width 97 height 12
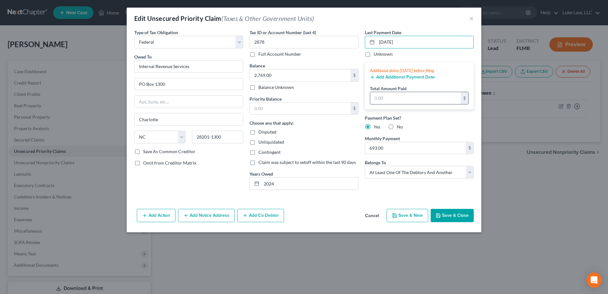
type input "08/27/2025"
click at [381, 94] on input "text" at bounding box center [415, 98] width 91 height 12
type input "350.00"
click at [391, 150] on input "693.00" at bounding box center [415, 148] width 101 height 12
click at [446, 216] on button "Save & Close" at bounding box center [451, 215] width 43 height 13
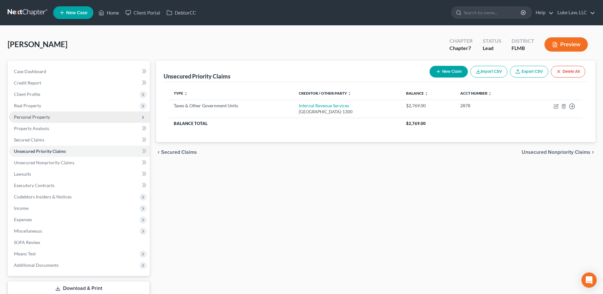
click at [44, 118] on span "Personal Property" at bounding box center [32, 116] width 36 height 5
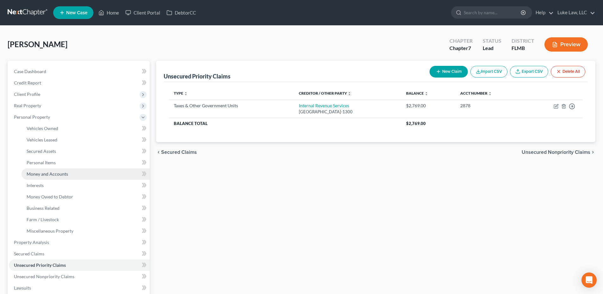
click at [53, 173] on span "Money and Accounts" at bounding box center [47, 173] width 41 height 5
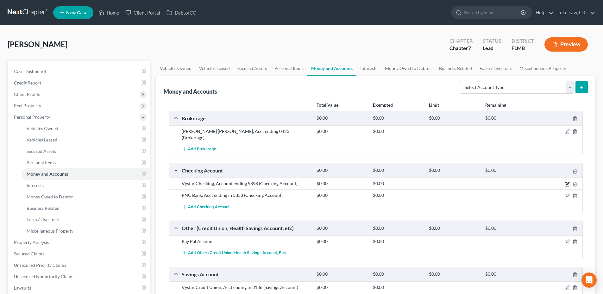
click at [566, 182] on icon "button" at bounding box center [567, 184] width 5 height 5
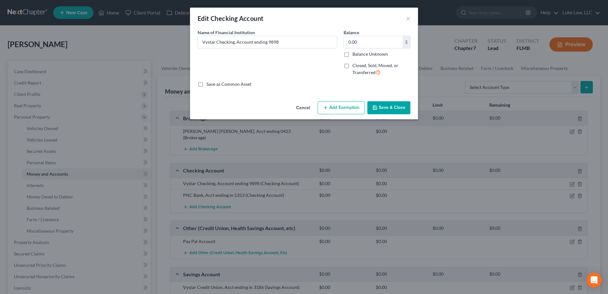
click at [352, 68] on label "Closed, Sold, Moved, or Transferred" at bounding box center [381, 69] width 58 height 14
click at [355, 66] on input "Closed, Sold, Moved, or Transferred" at bounding box center [357, 64] width 4 height 4
checkbox input "true"
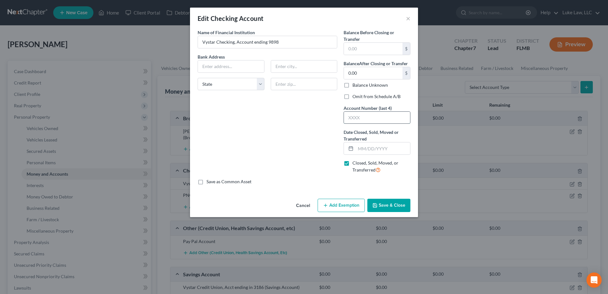
click at [352, 118] on input "text" at bounding box center [377, 118] width 66 height 12
type input "9898"
click at [230, 65] on input "text" at bounding box center [231, 66] width 66 height 12
type input "PO Box 7256"
click at [278, 67] on input "text" at bounding box center [304, 66] width 66 height 12
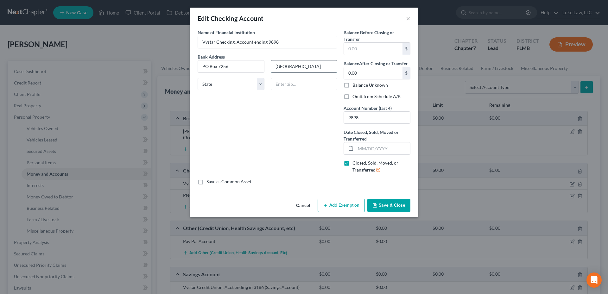
type input "Sioux Falls"
select select "43"
type input "57117-7256"
click at [366, 152] on input "text" at bounding box center [382, 148] width 54 height 12
click at [386, 205] on button "Save & Close" at bounding box center [388, 205] width 43 height 13
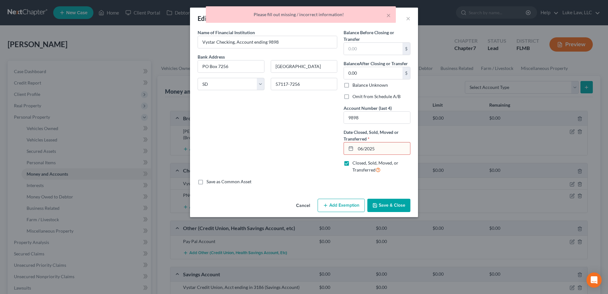
click at [364, 148] on input "06/2025" at bounding box center [382, 148] width 54 height 12
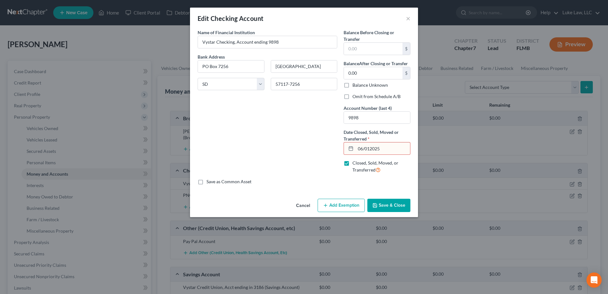
click at [393, 207] on button "Save & Close" at bounding box center [388, 205] width 43 height 13
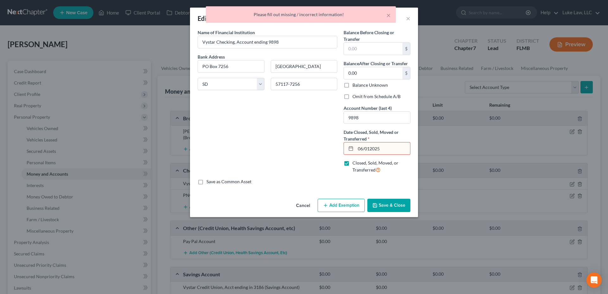
click at [371, 149] on input "06/012025" at bounding box center [382, 148] width 54 height 12
type input "06/01/2025"
click at [384, 210] on button "Save & Close" at bounding box center [388, 205] width 43 height 13
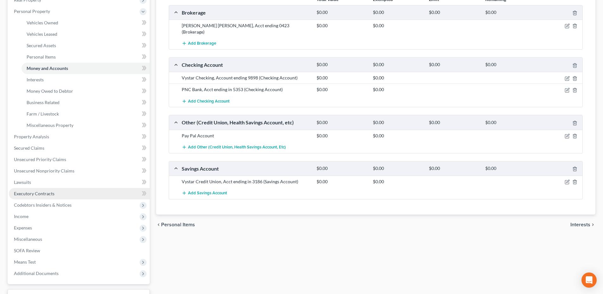
scroll to position [127, 0]
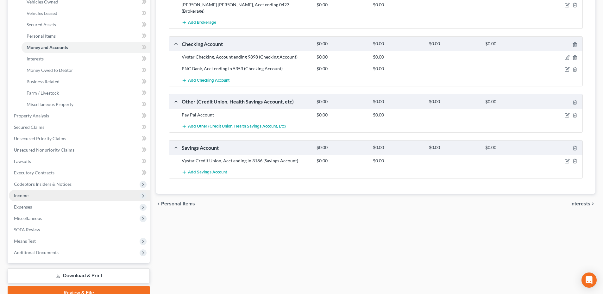
click at [31, 195] on span "Income" at bounding box center [79, 195] width 141 height 11
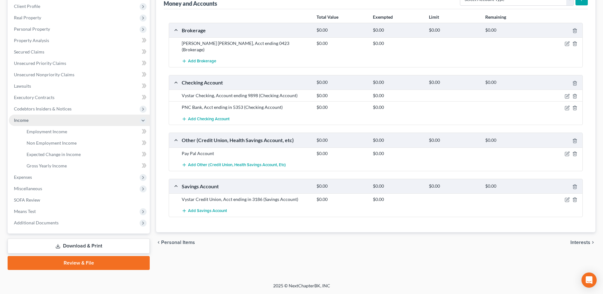
scroll to position [88, 0]
click at [52, 165] on span "Gross Yearly Income" at bounding box center [47, 165] width 40 height 5
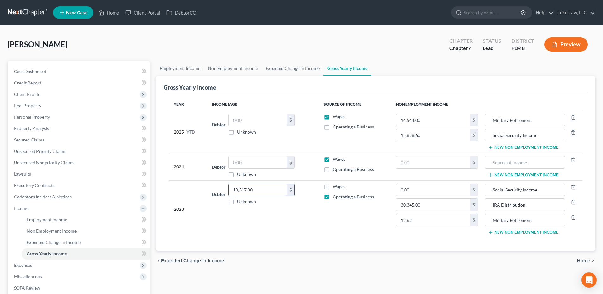
click at [256, 187] on input "10,317.00" at bounding box center [258, 190] width 58 height 12
type input "77,155.00"
click at [243, 161] on input "text" at bounding box center [258, 162] width 58 height 12
type input "48,298.00"
click at [534, 147] on button "New Non Employment Income" at bounding box center [523, 147] width 71 height 5
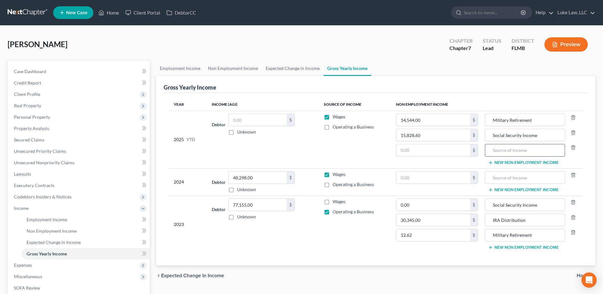
click at [500, 147] on input "text" at bounding box center [524, 150] width 73 height 12
click at [510, 150] on input "VA Disabilty" at bounding box center [524, 150] width 73 height 12
type input "VA Disability"
click at [47, 229] on span "Non Employment Income" at bounding box center [52, 230] width 50 height 5
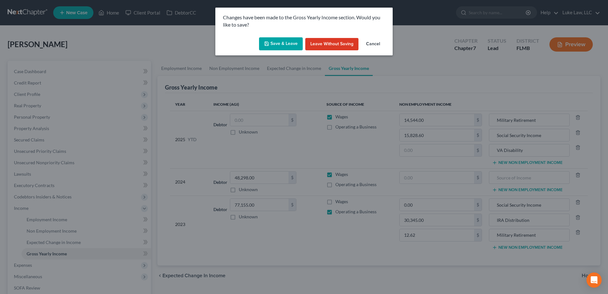
click at [282, 42] on button "Save & Leave" at bounding box center [281, 43] width 44 height 13
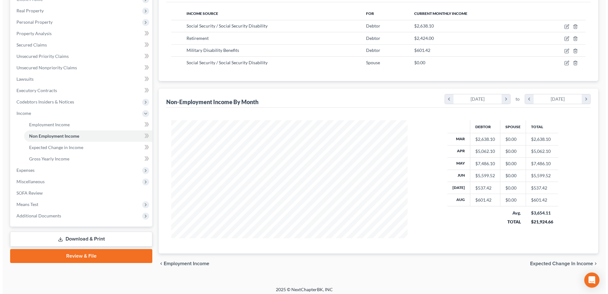
scroll to position [63, 0]
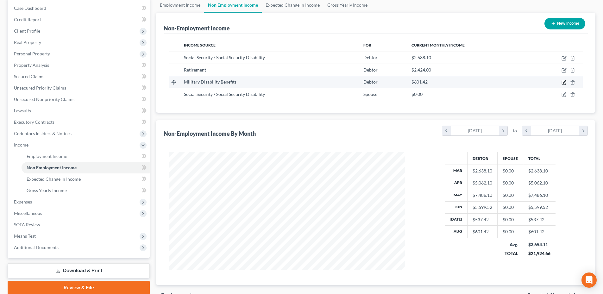
click at [565, 83] on icon "button" at bounding box center [564, 82] width 5 height 5
select select "12"
select select "0"
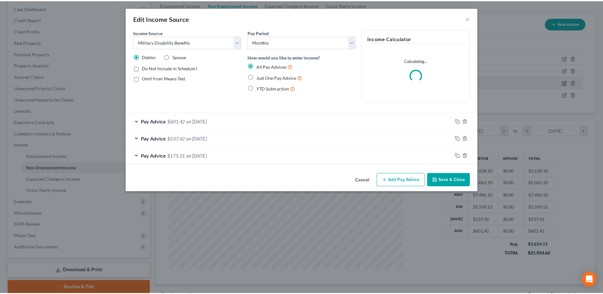
scroll to position [119, 251]
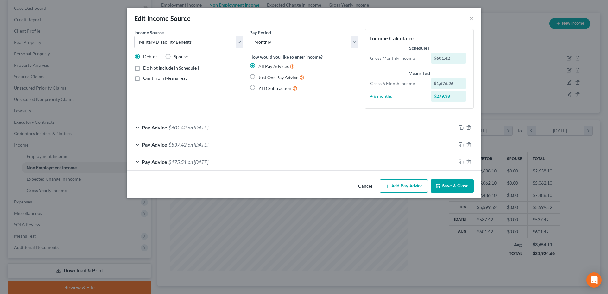
click at [463, 186] on button "Save & Close" at bounding box center [451, 185] width 43 height 13
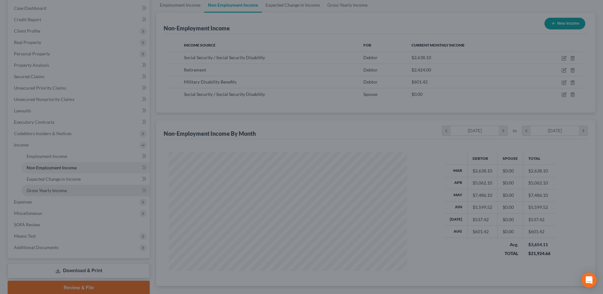
scroll to position [316399, 316268]
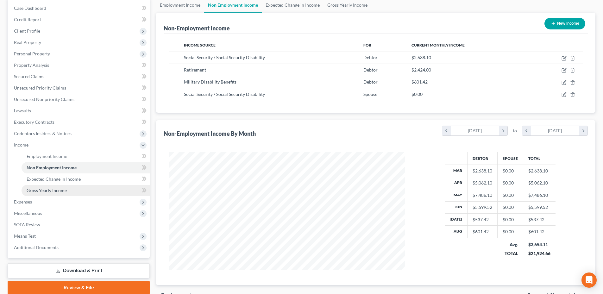
click at [64, 189] on span "Gross Yearly Income" at bounding box center [47, 190] width 40 height 5
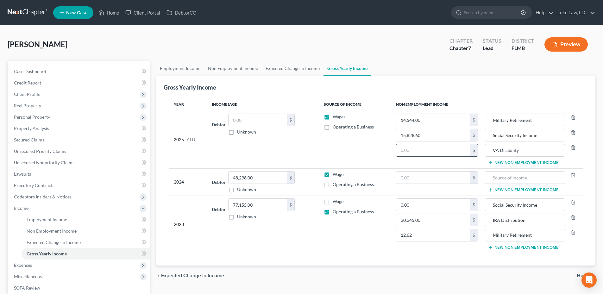
click at [422, 151] on input "text" at bounding box center [433, 150] width 74 height 12
type input "1,314.35"
click at [262, 205] on input "77,155.00" at bounding box center [258, 205] width 58 height 12
click at [422, 204] on input "0.00" at bounding box center [433, 205] width 74 height 12
drag, startPoint x: 411, startPoint y: 204, endPoint x: 401, endPoint y: 207, distance: 10.1
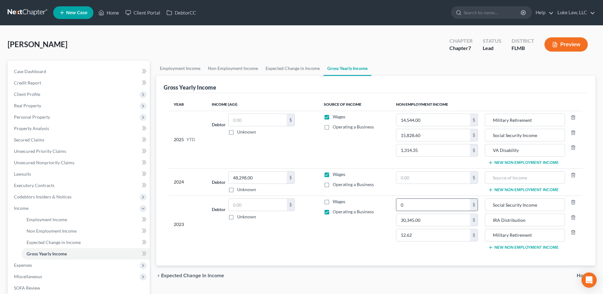
click at [401, 207] on input "0" at bounding box center [433, 205] width 74 height 12
click at [405, 206] on input "051,560" at bounding box center [433, 205] width 74 height 12
click at [420, 205] on input "051,560" at bounding box center [433, 205] width 74 height 12
click at [404, 205] on input "051,560.00" at bounding box center [433, 205] width 74 height 12
click at [427, 205] on input "51,560.00" at bounding box center [433, 205] width 74 height 12
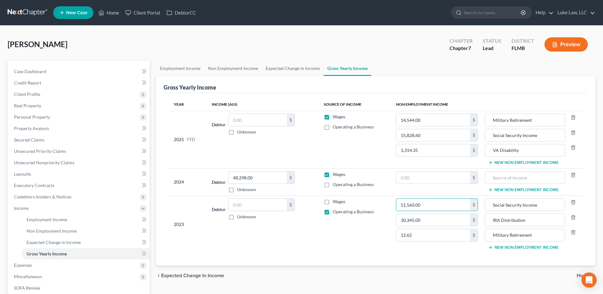
type input "51,560.00"
click at [524, 248] on button "New Non Employment Income" at bounding box center [523, 247] width 71 height 5
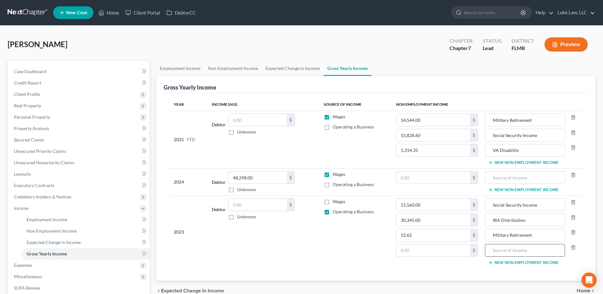
click at [517, 246] on input "text" at bounding box center [524, 250] width 73 height 12
click at [515, 251] on input "Pension & annuities" at bounding box center [524, 250] width 73 height 12
type input "Pension & Annuities"
click at [425, 251] on input "text" at bounding box center [433, 250] width 74 height 12
drag, startPoint x: 537, startPoint y: 249, endPoint x: 486, endPoint y: 251, distance: 51.3
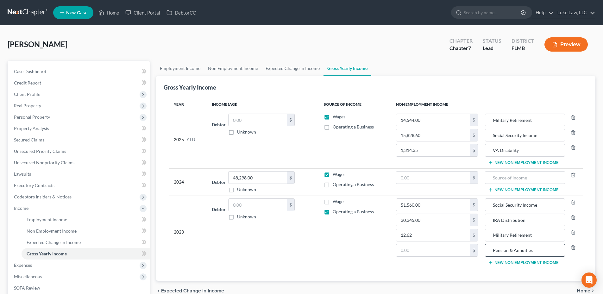
click at [486, 251] on div "Pension & Annuities" at bounding box center [525, 250] width 80 height 13
click at [574, 248] on line "button" at bounding box center [574, 248] width 0 height 1
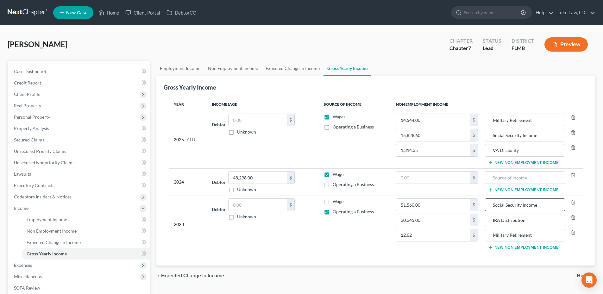
drag, startPoint x: 539, startPoint y: 206, endPoint x: 492, endPoint y: 210, distance: 47.1
click at [492, 210] on input "Social Security Income" at bounding box center [524, 205] width 73 height 12
click at [497, 175] on input "text" at bounding box center [524, 178] width 73 height 12
paste input "Social Security Income"
type input "Social Security Income"
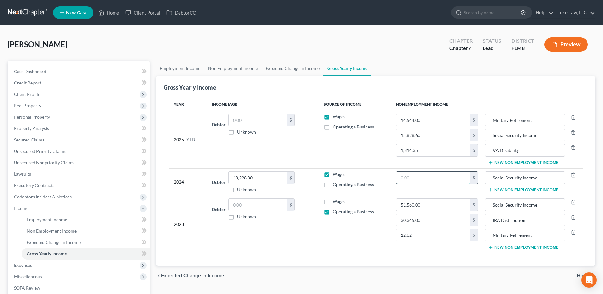
click at [416, 174] on input "text" at bounding box center [433, 178] width 74 height 12
type input "53,284.00"
click at [53, 230] on span "Non Employment Income" at bounding box center [52, 230] width 50 height 5
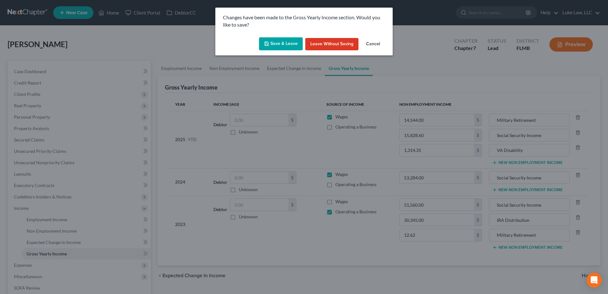
click at [283, 45] on button "Save & Leave" at bounding box center [281, 43] width 44 height 13
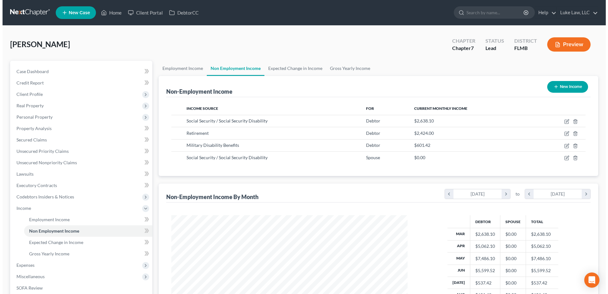
scroll to position [118, 249]
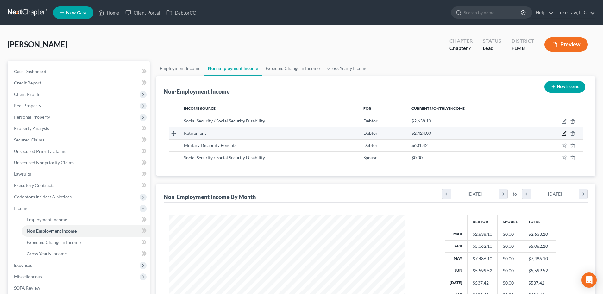
click at [564, 135] on icon "button" at bounding box center [564, 133] width 5 height 5
select select "3"
select select "0"
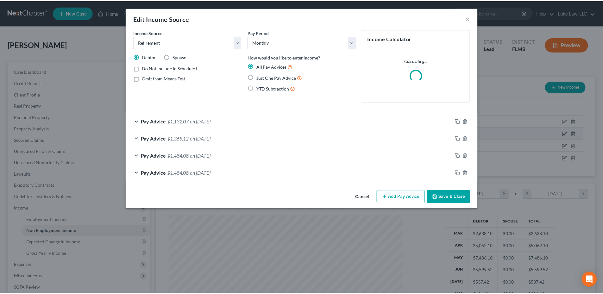
scroll to position [119, 251]
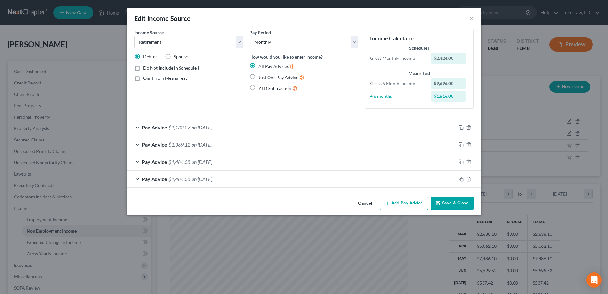
click at [407, 202] on button "Add Pay Advice" at bounding box center [404, 203] width 48 height 13
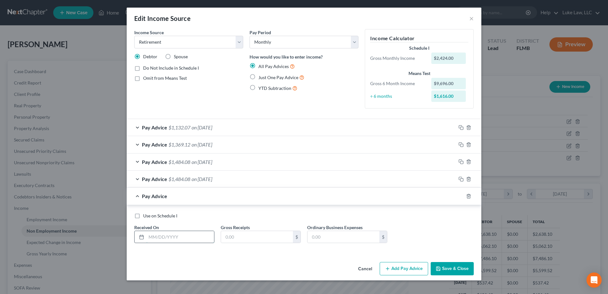
click at [176, 236] on input "text" at bounding box center [180, 237] width 68 height 12
type input "03"
click at [278, 213] on div "Use on Schedule I" at bounding box center [303, 216] width 339 height 6
click at [468, 194] on icon "button" at bounding box center [468, 196] width 5 height 5
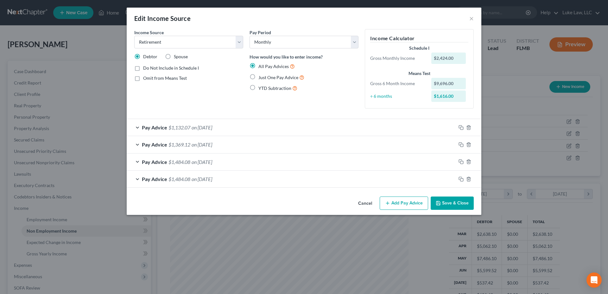
click at [458, 205] on button "Save & Close" at bounding box center [451, 203] width 43 height 13
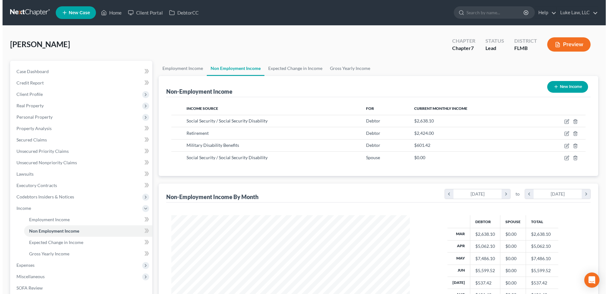
scroll to position [316399, 316268]
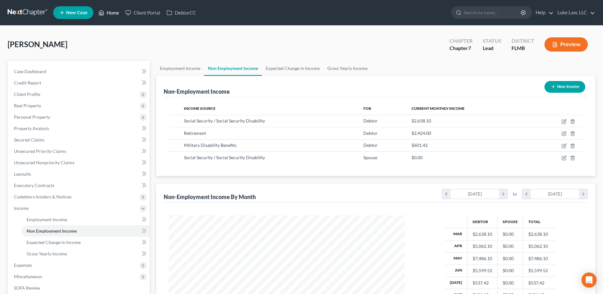
click at [114, 11] on link "Home" at bounding box center [108, 12] width 27 height 11
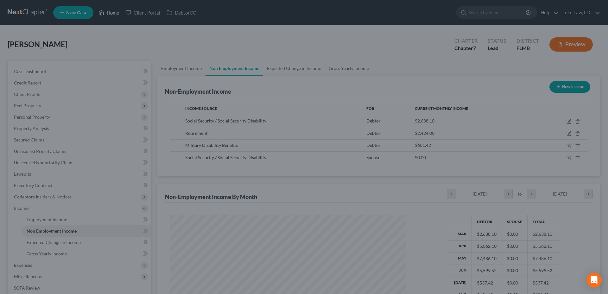
scroll to position [119, 251]
click at [155, 45] on div at bounding box center [304, 147] width 608 height 294
click at [261, 47] on div at bounding box center [304, 147] width 608 height 294
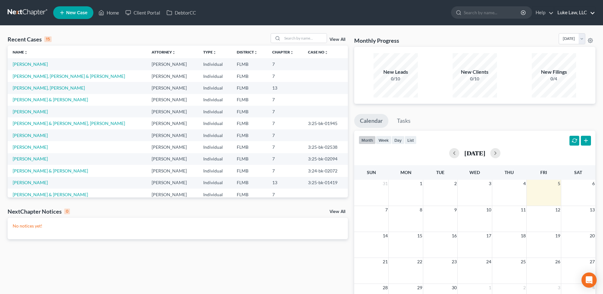
click at [578, 12] on link "Luke Law, LLC" at bounding box center [574, 12] width 41 height 11
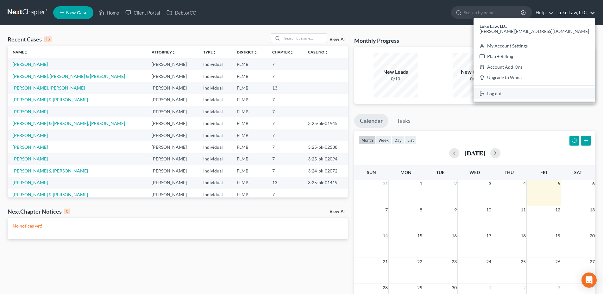
click at [555, 96] on link "Log out" at bounding box center [535, 93] width 122 height 11
